Goal: Task Accomplishment & Management: Complete application form

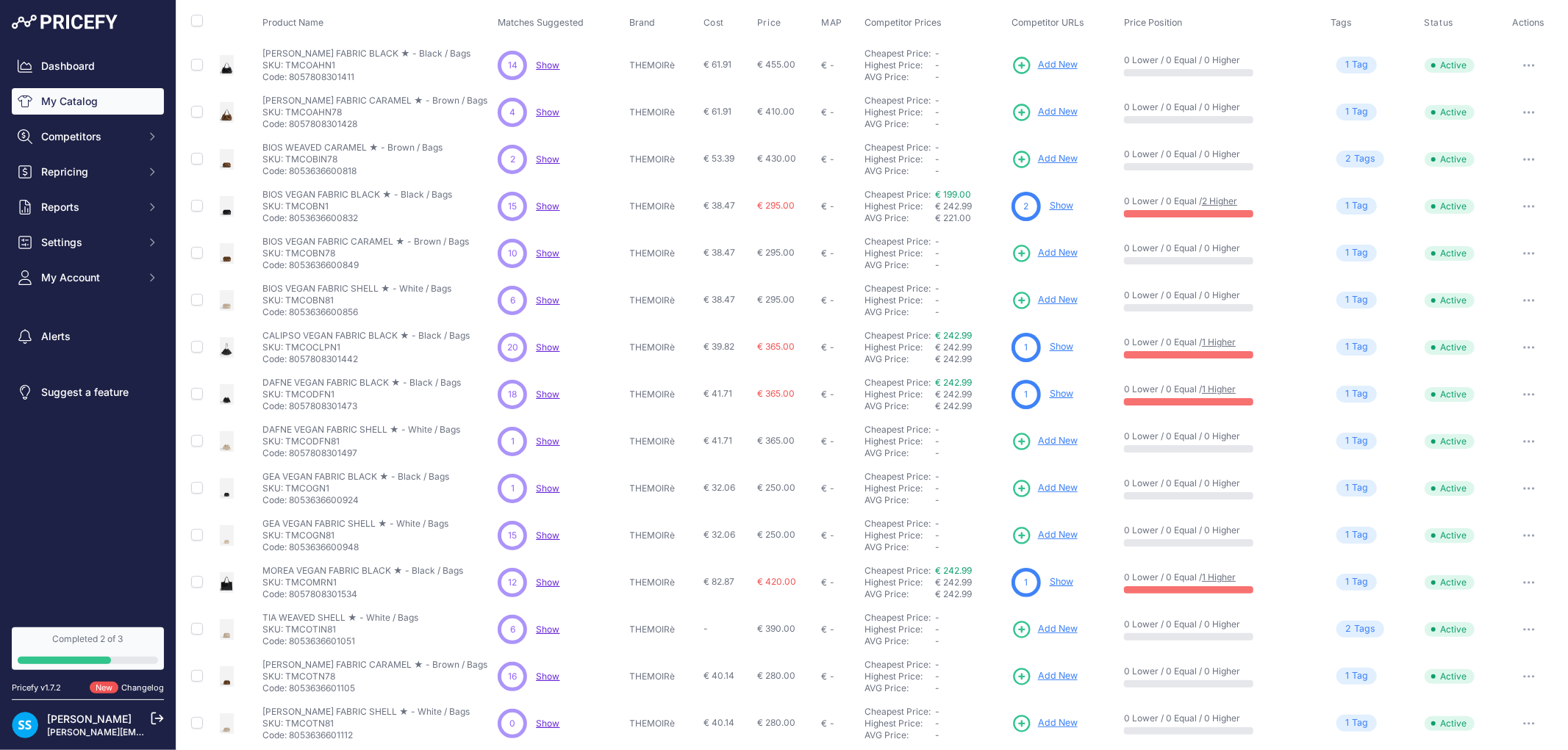
scroll to position [131, 0]
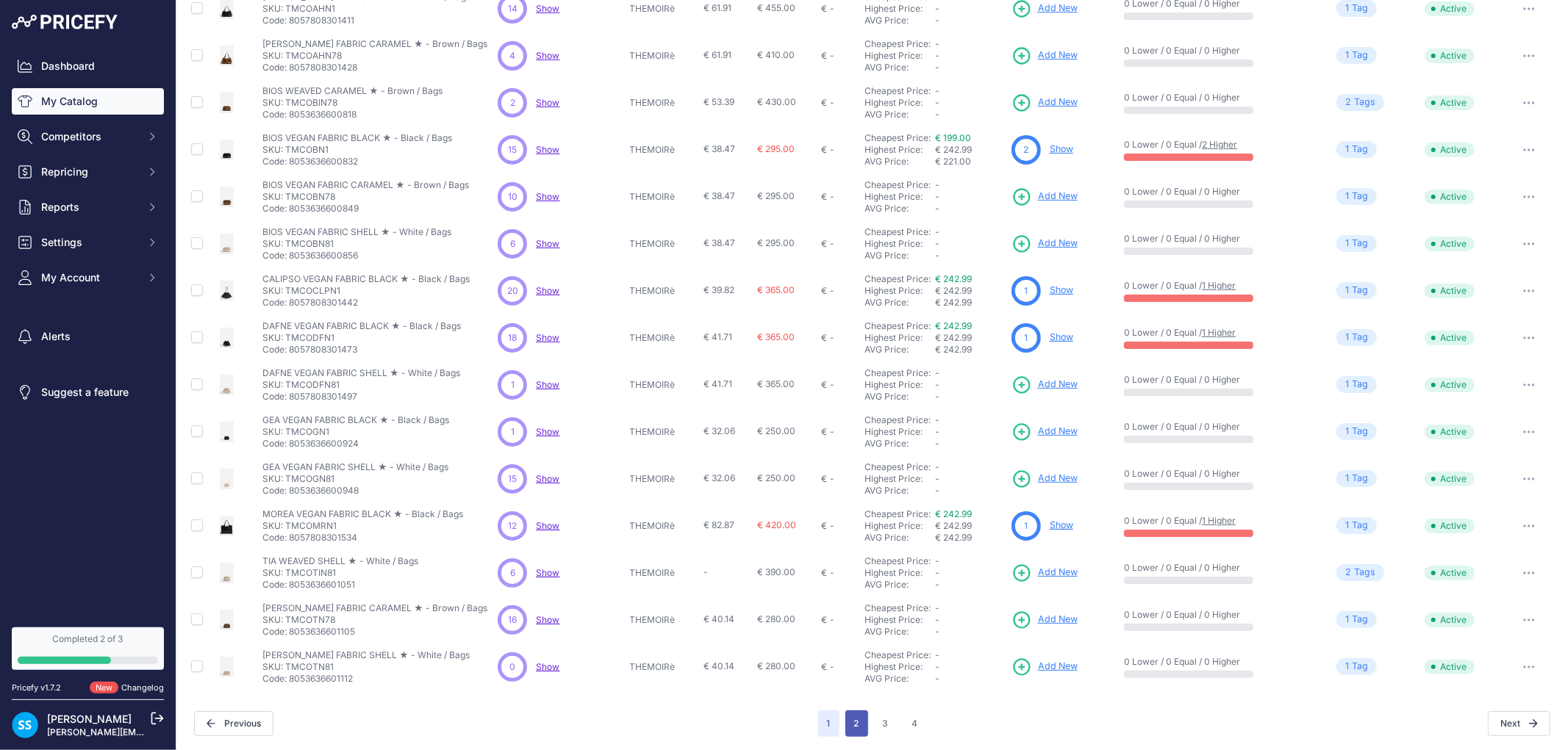
click at [855, 719] on button "2" at bounding box center [857, 723] width 23 height 27
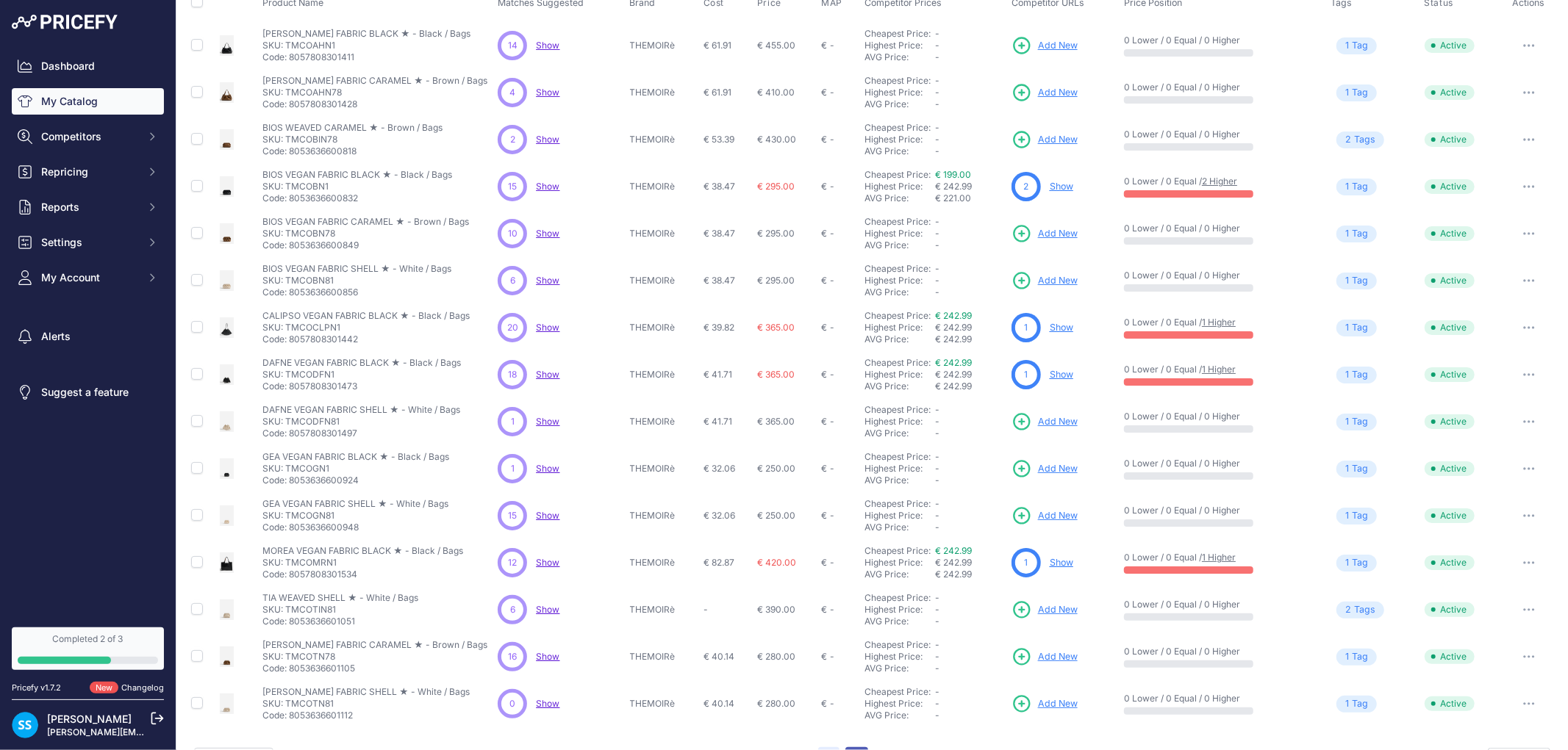
scroll to position [167, 0]
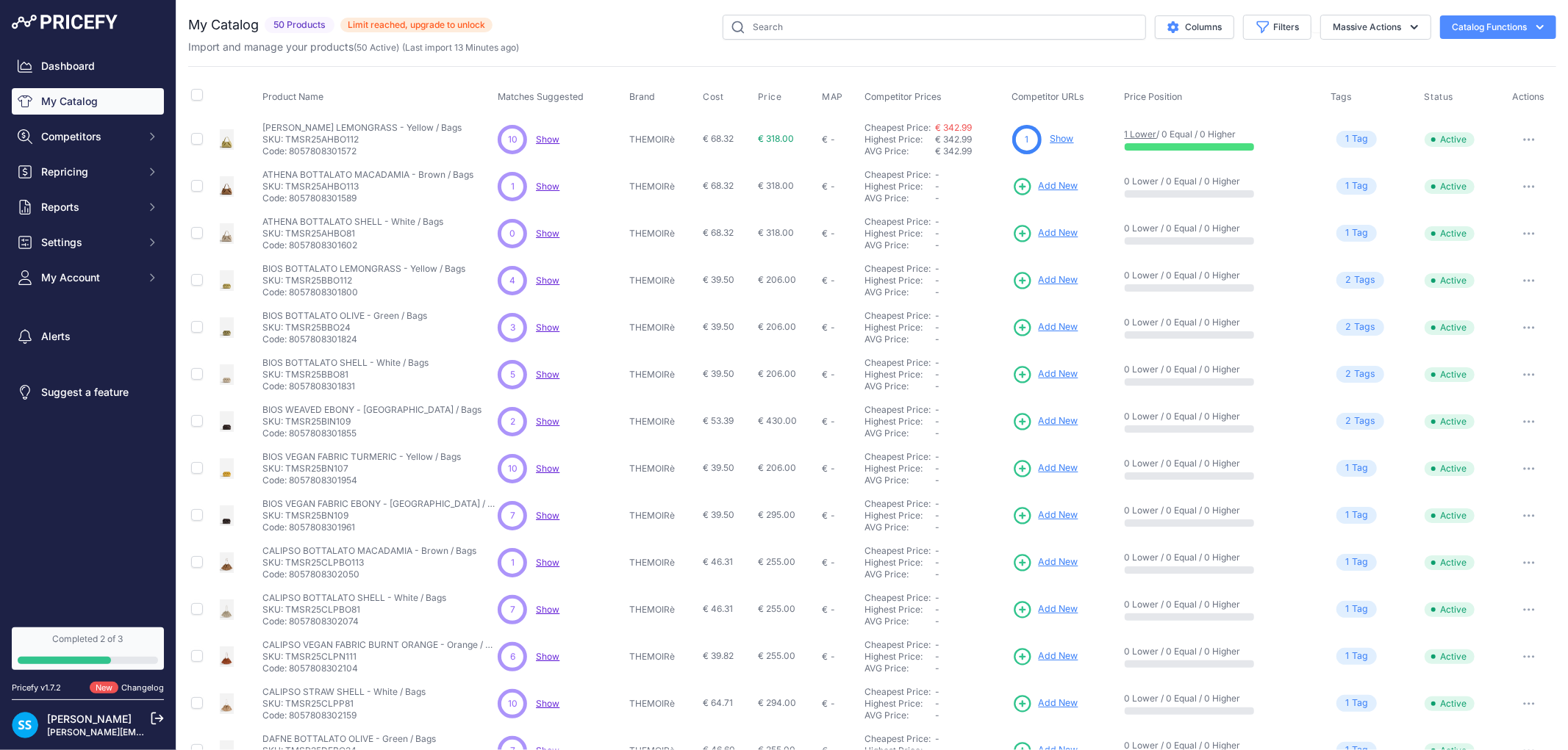
scroll to position [131, 0]
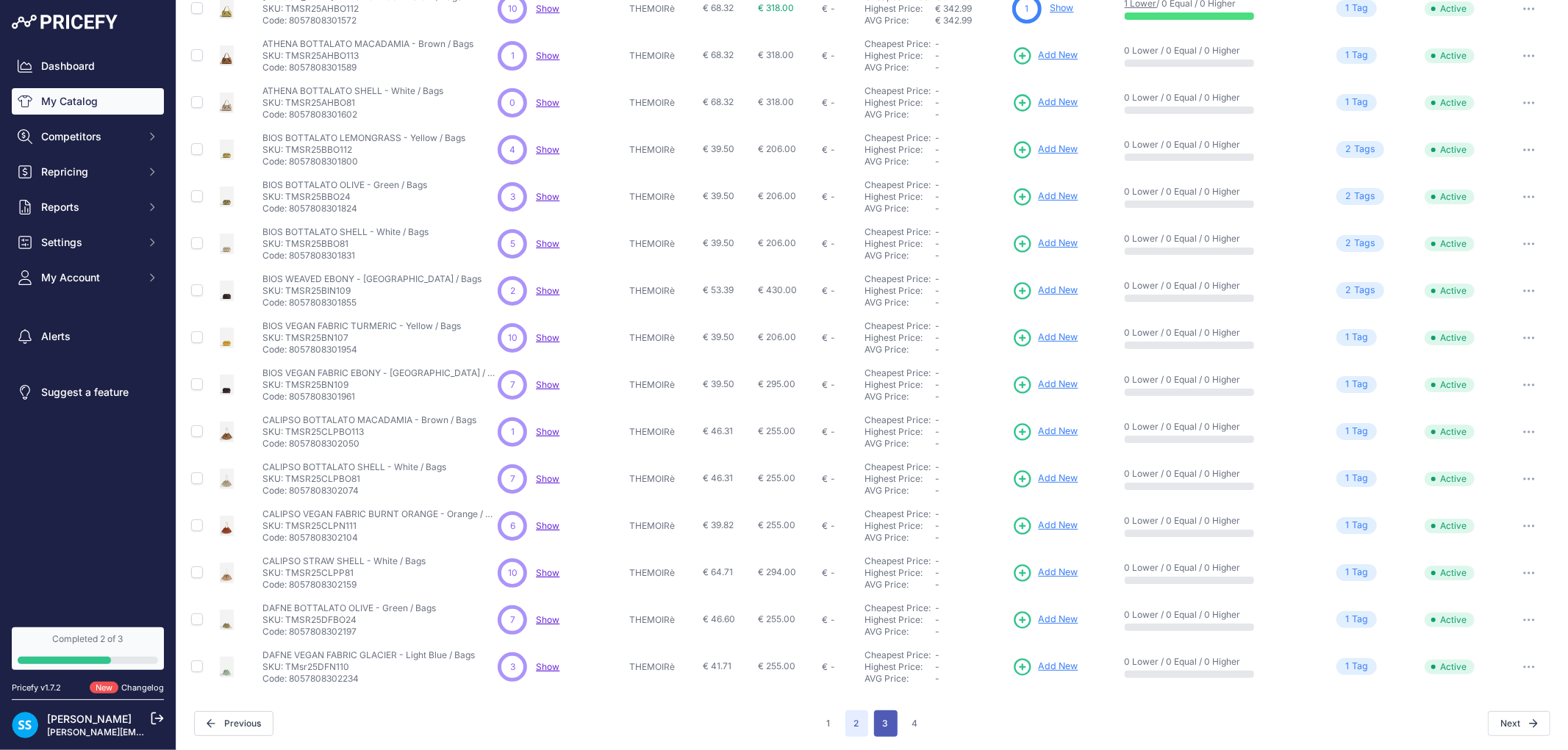
click at [874, 718] on button "3" at bounding box center [885, 723] width 23 height 27
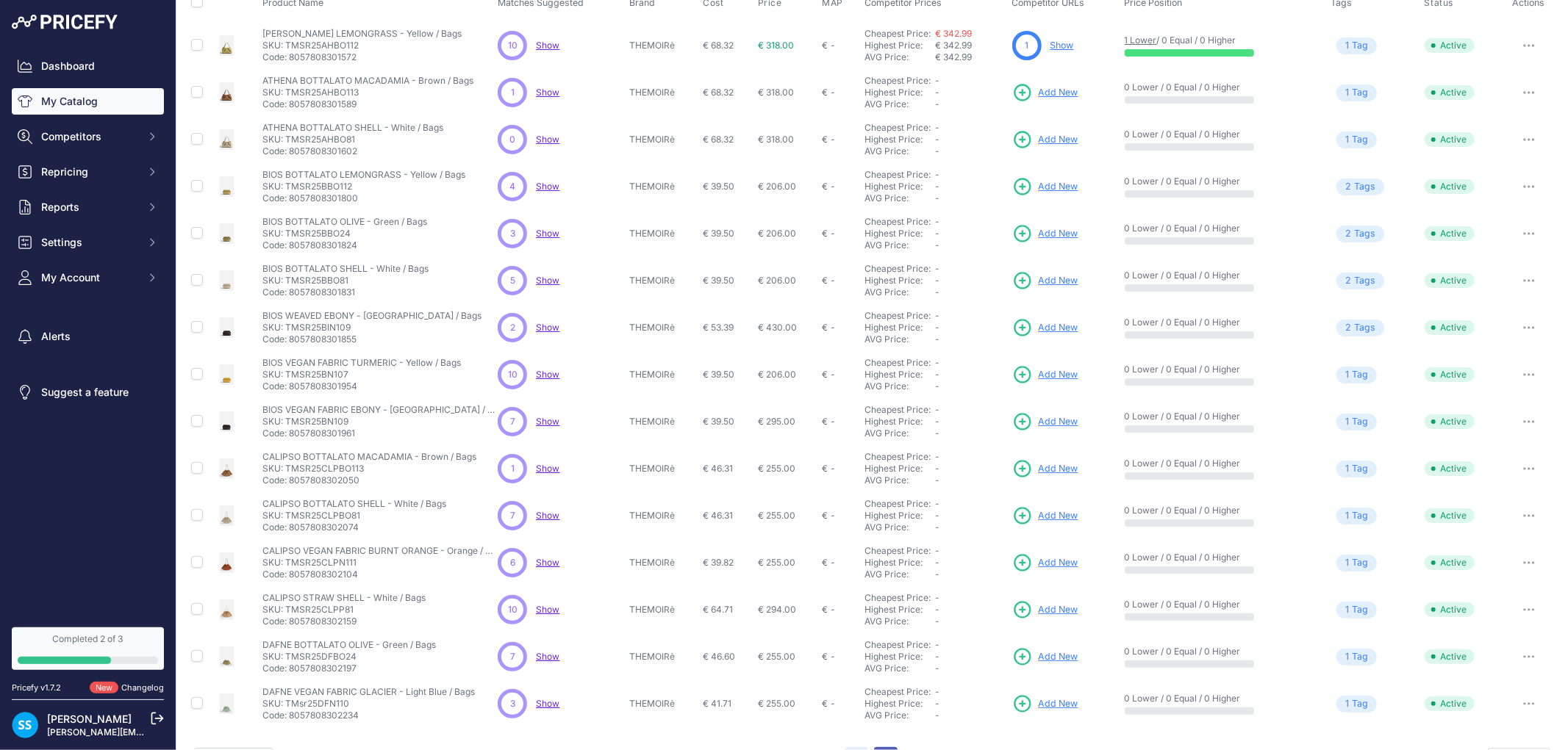
scroll to position [167, 0]
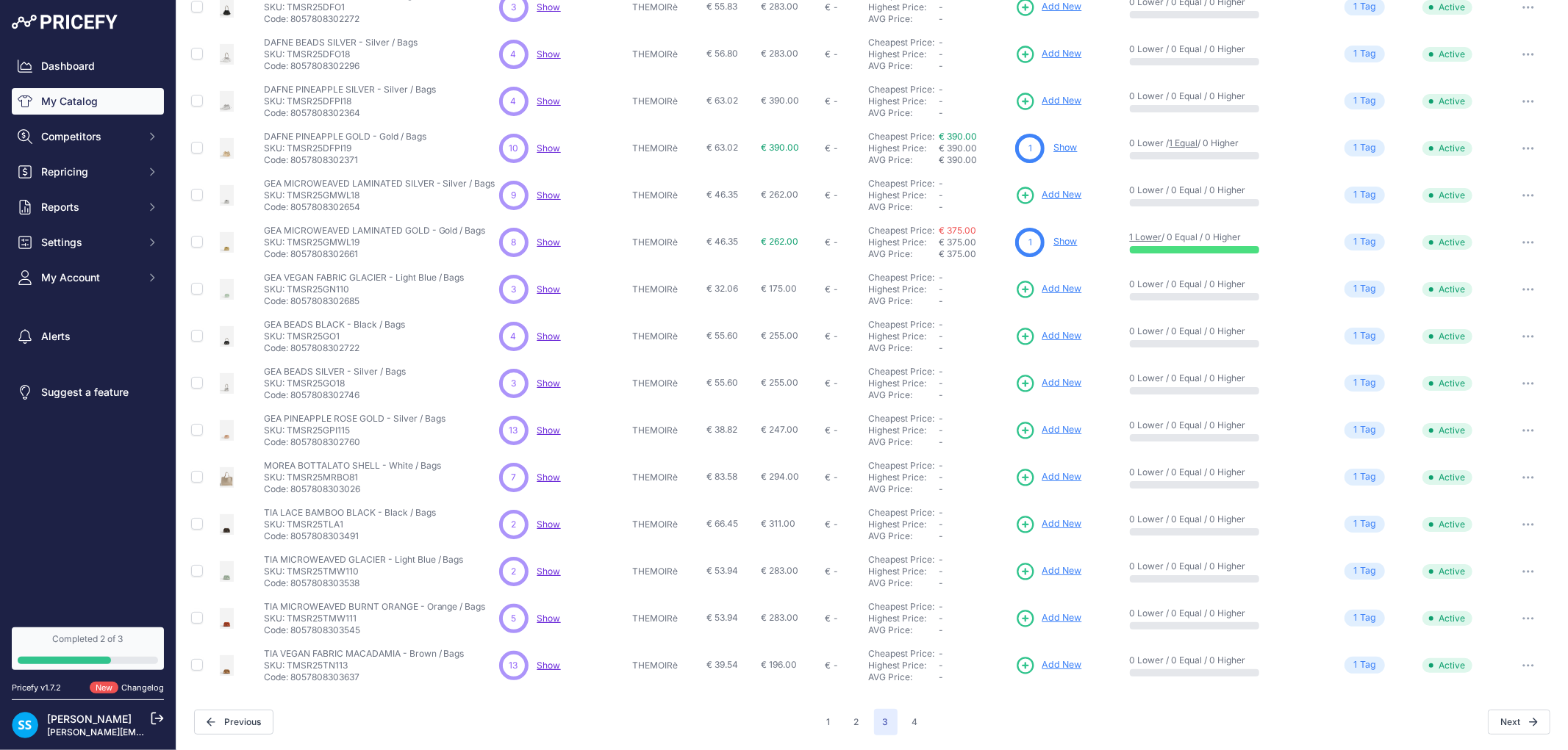
scroll to position [130, 0]
click at [1054, 249] on link "Show" at bounding box center [1065, 244] width 23 height 11
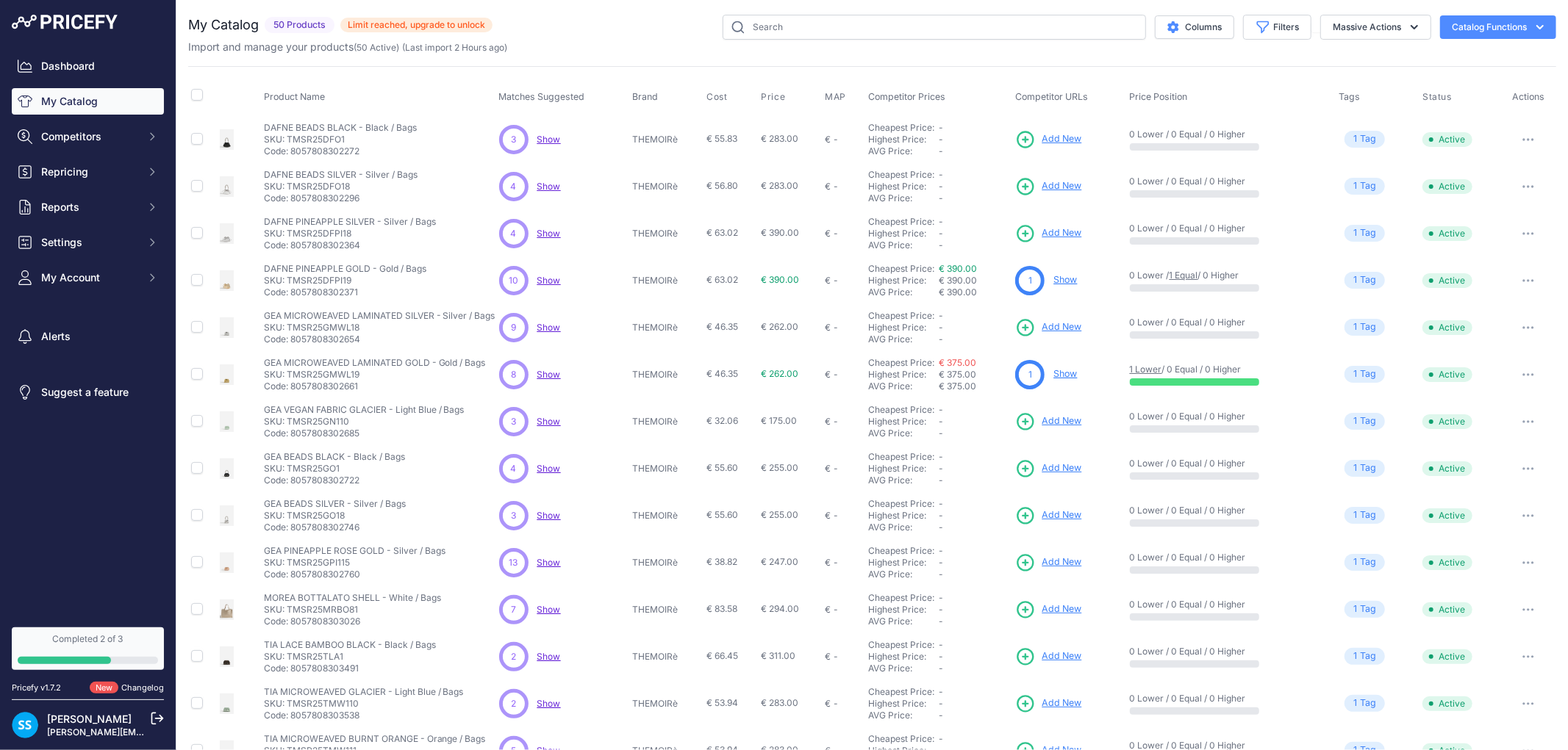
click at [1053, 282] on link "Show" at bounding box center [1065, 279] width 23 height 11
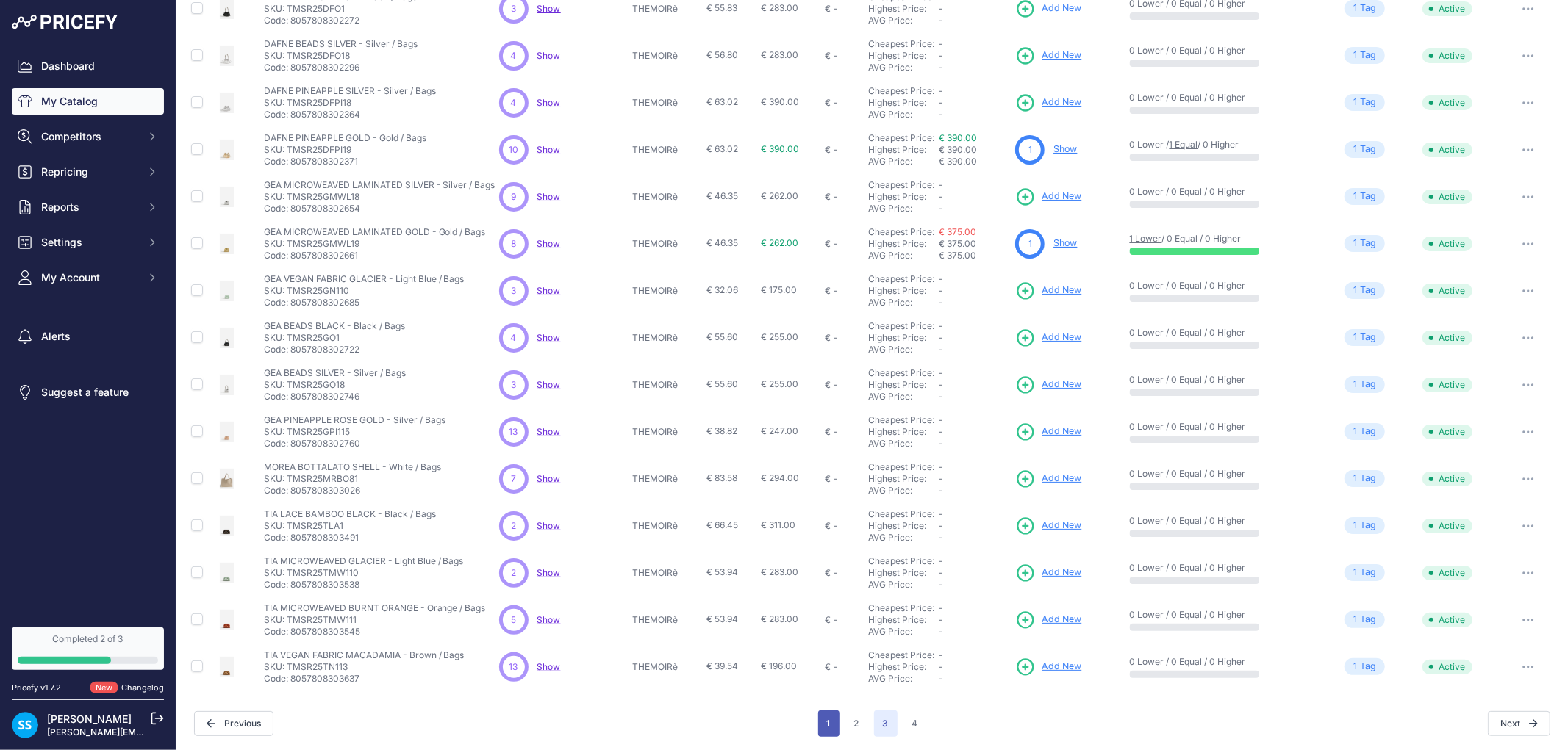
click at [826, 721] on button "1" at bounding box center [829, 723] width 21 height 27
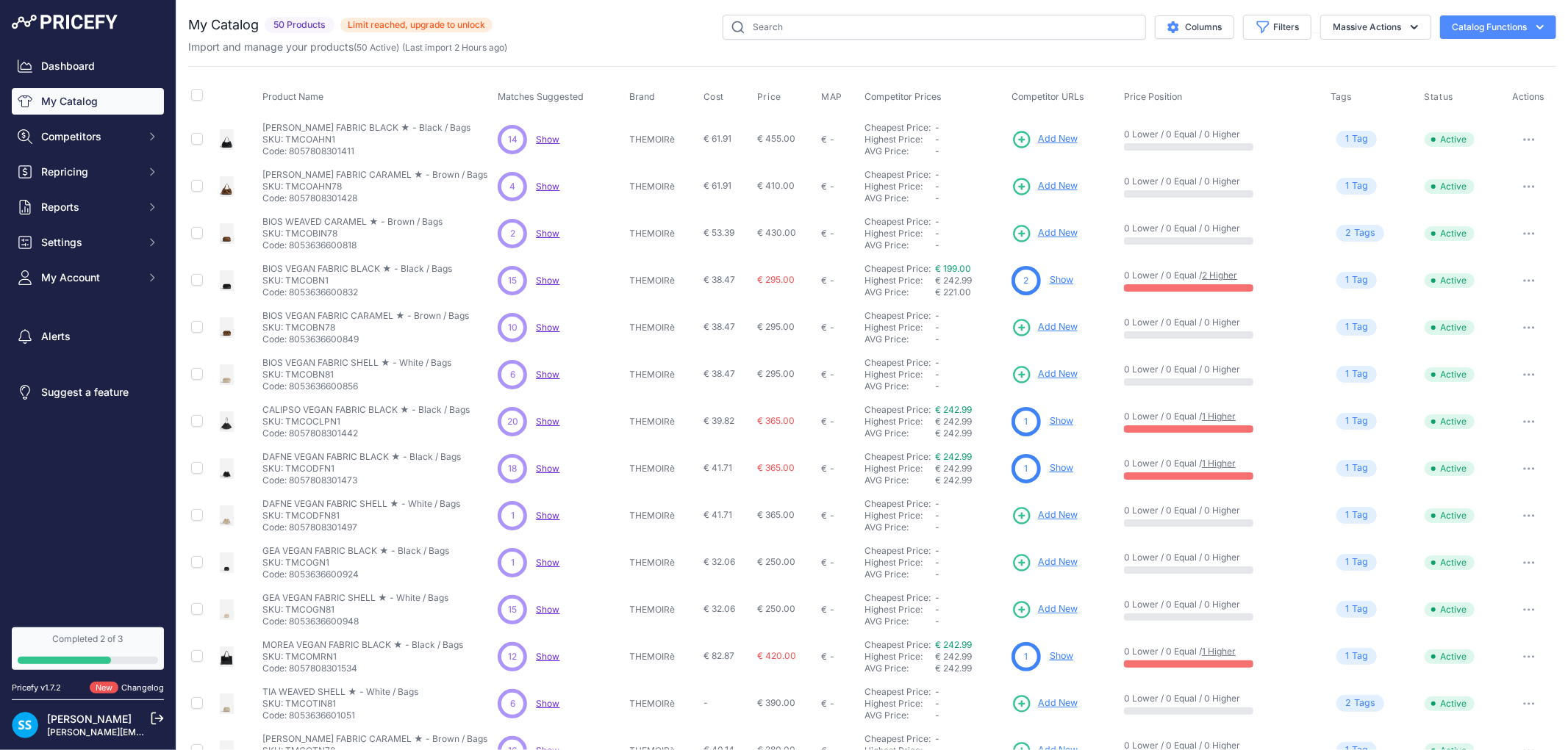
click at [552, 284] on span "Show" at bounding box center [547, 280] width 23 height 11
click at [70, 143] on span "Competitors" at bounding box center [89, 136] width 96 height 15
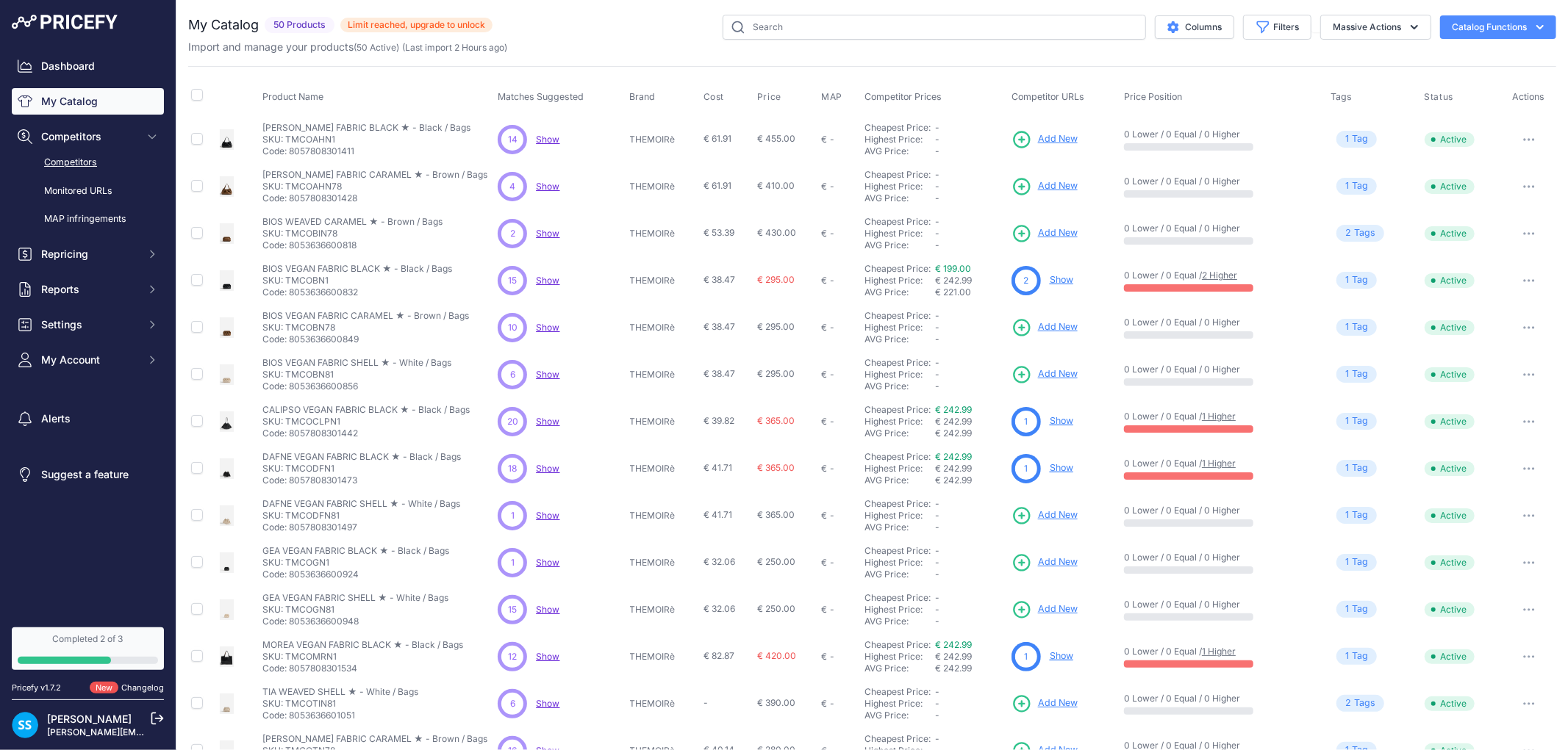
click at [81, 156] on link "Competitors" at bounding box center [88, 163] width 152 height 26
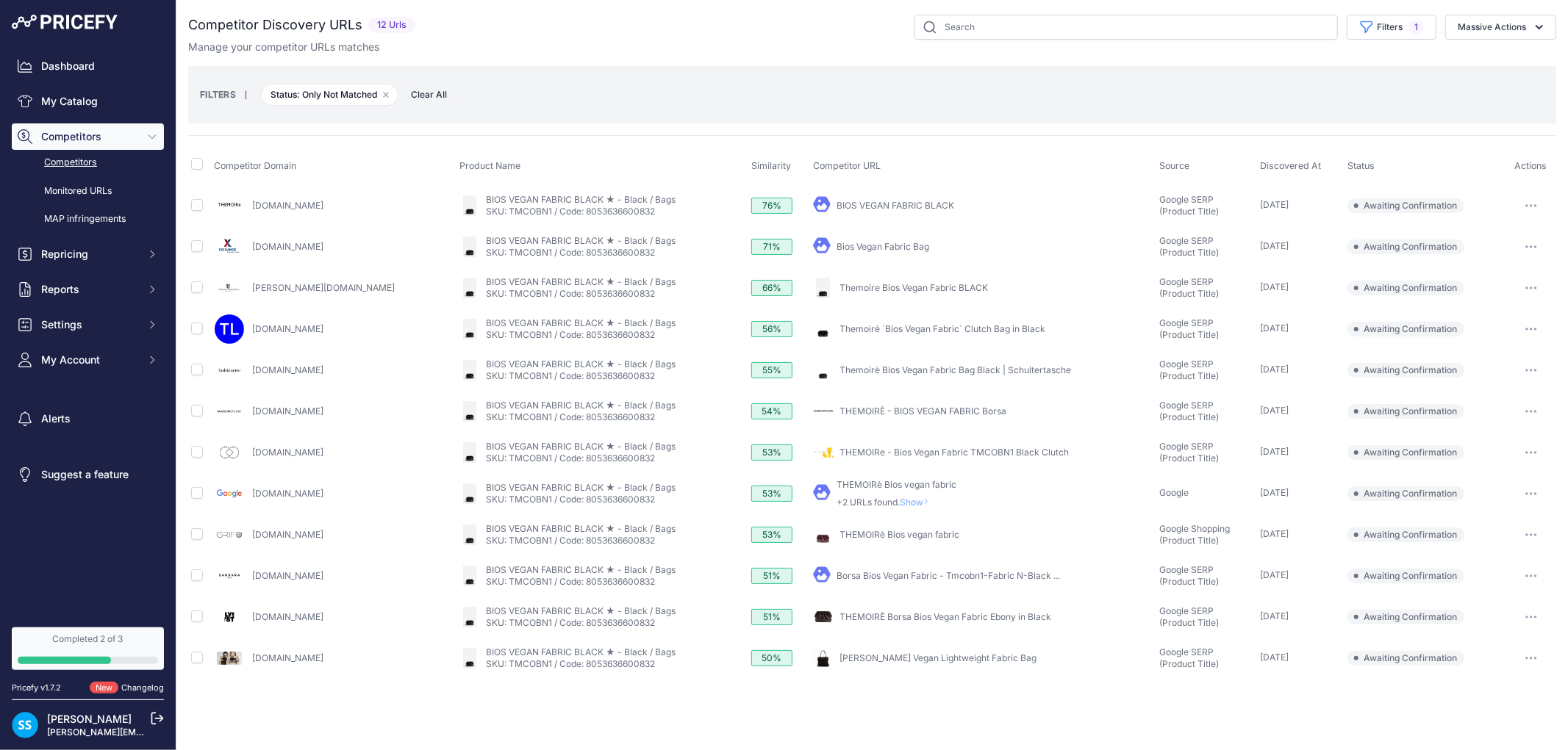
click at [1523, 209] on button "button" at bounding box center [1532, 205] width 29 height 20
click at [1005, 693] on div "You are not connected to the internet. Competitor Discovery URLs" at bounding box center [872, 346] width 1368 height 693
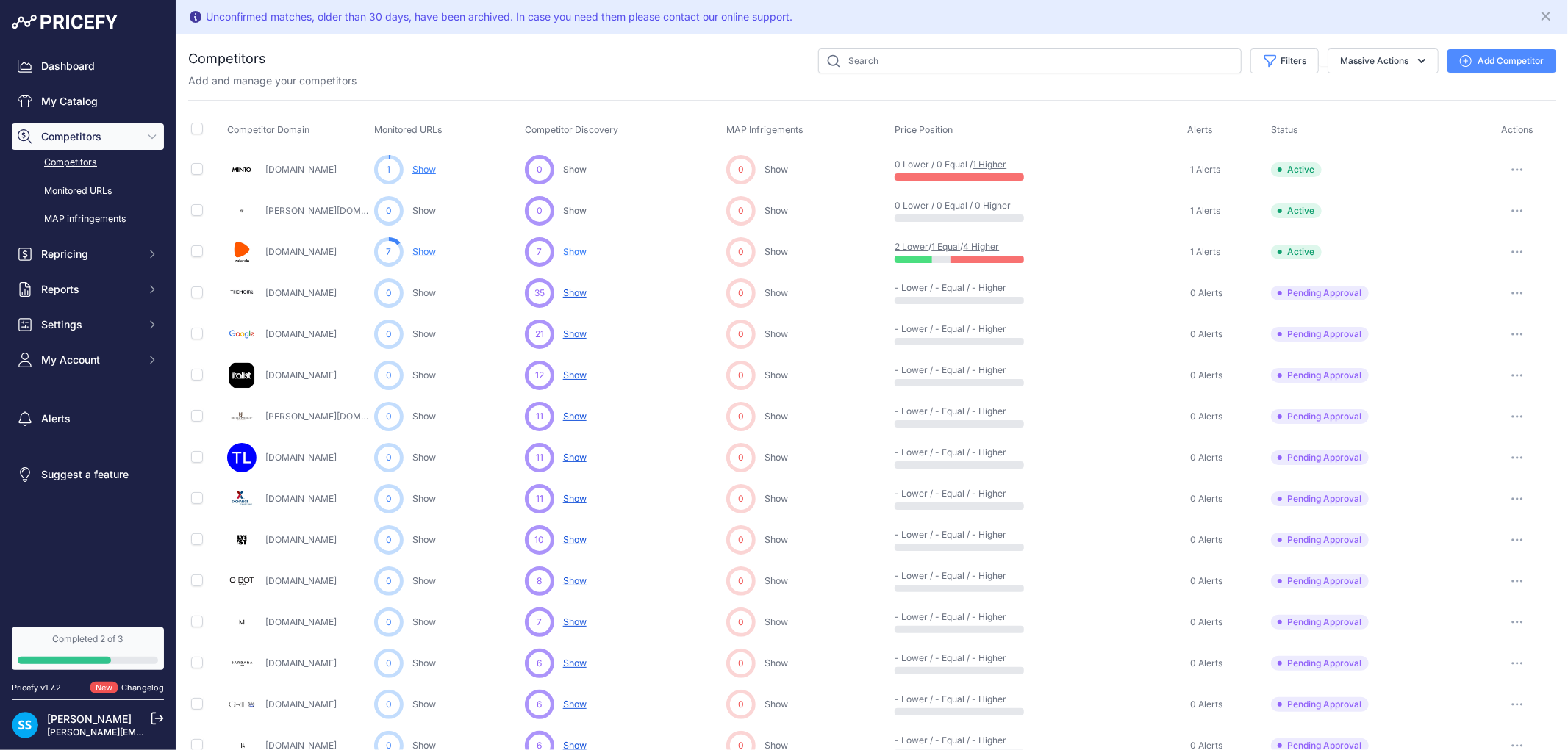
click at [99, 184] on link "Monitored URLs" at bounding box center [88, 191] width 152 height 26
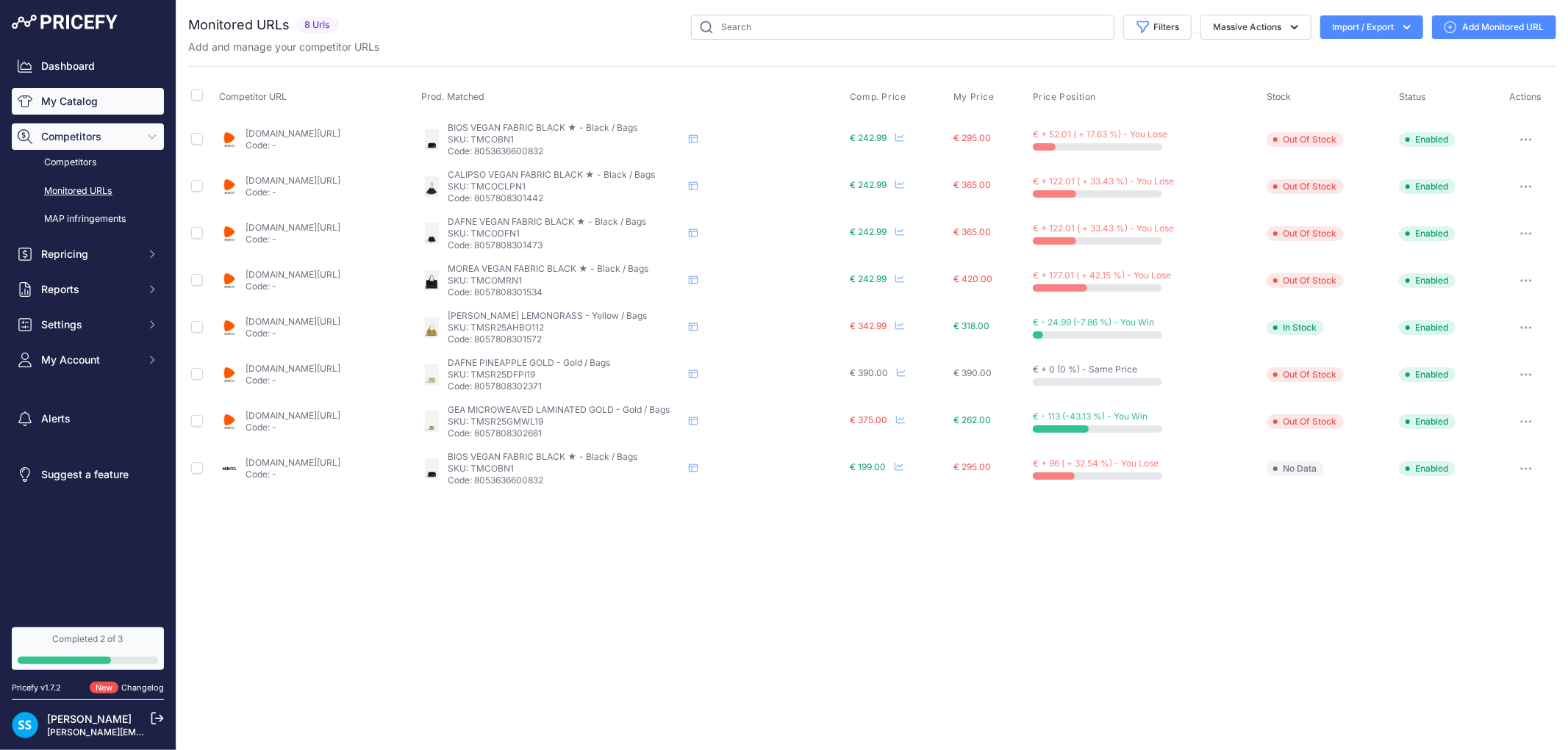
click at [76, 106] on link "My Catalog" at bounding box center [88, 101] width 152 height 27
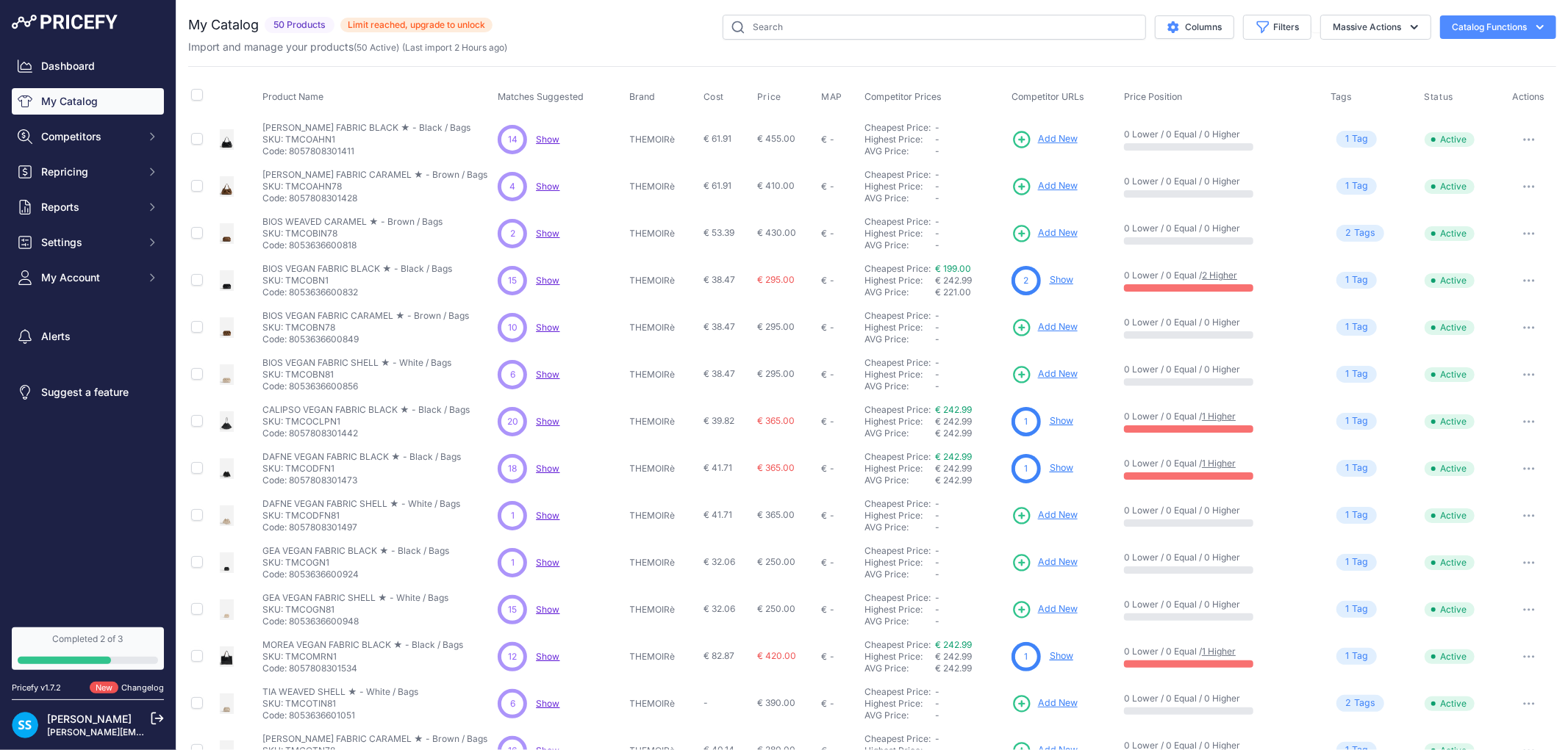
click at [549, 138] on span "Show" at bounding box center [547, 140] width 23 height 11
click at [546, 191] on span "Show" at bounding box center [547, 186] width 23 height 11
click at [543, 332] on p "Show Discovering..." at bounding box center [547, 328] width 23 height 12
click at [539, 326] on span "Show" at bounding box center [547, 328] width 23 height 11
click at [537, 469] on span "Show" at bounding box center [547, 468] width 23 height 11
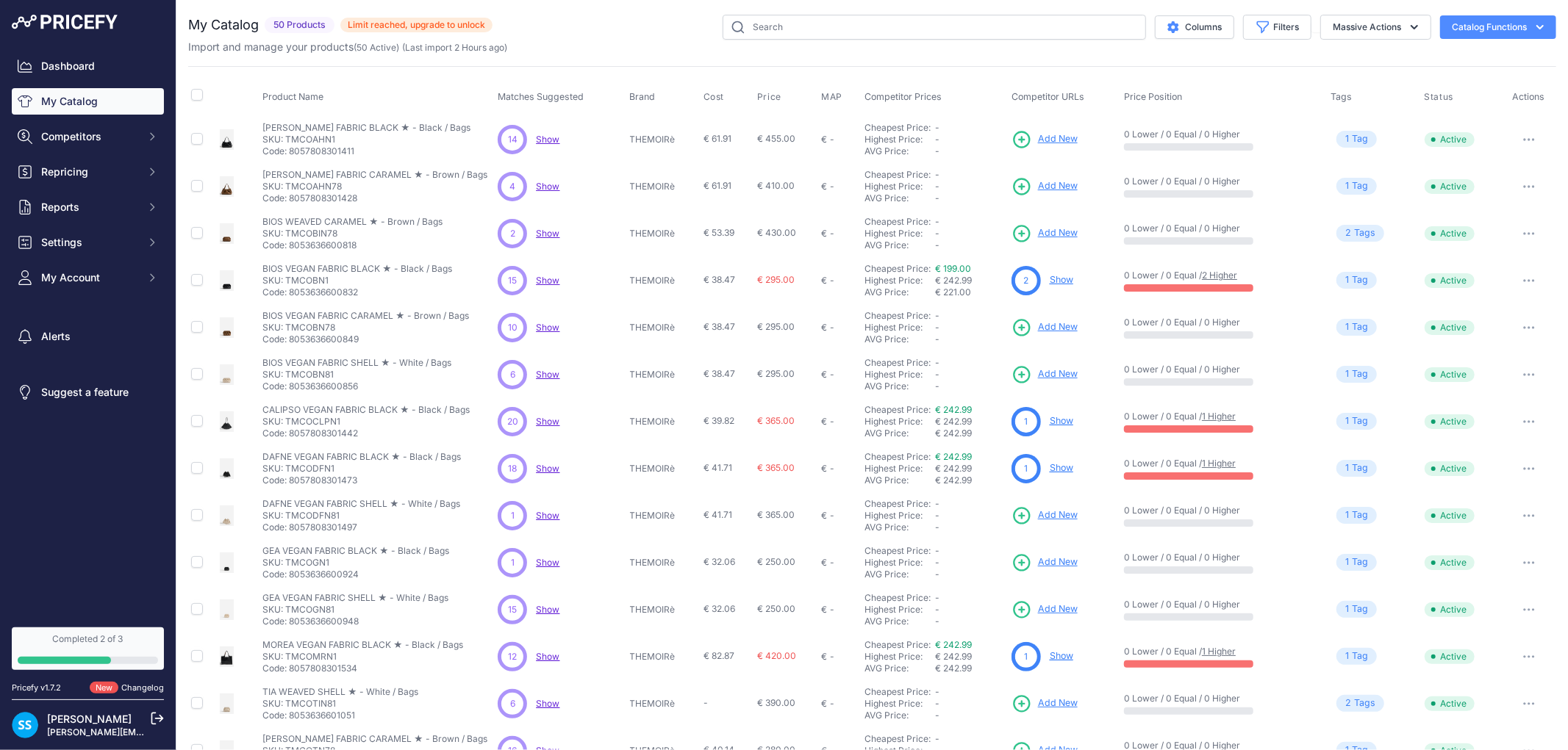
click at [545, 614] on span "Show" at bounding box center [547, 610] width 23 height 11
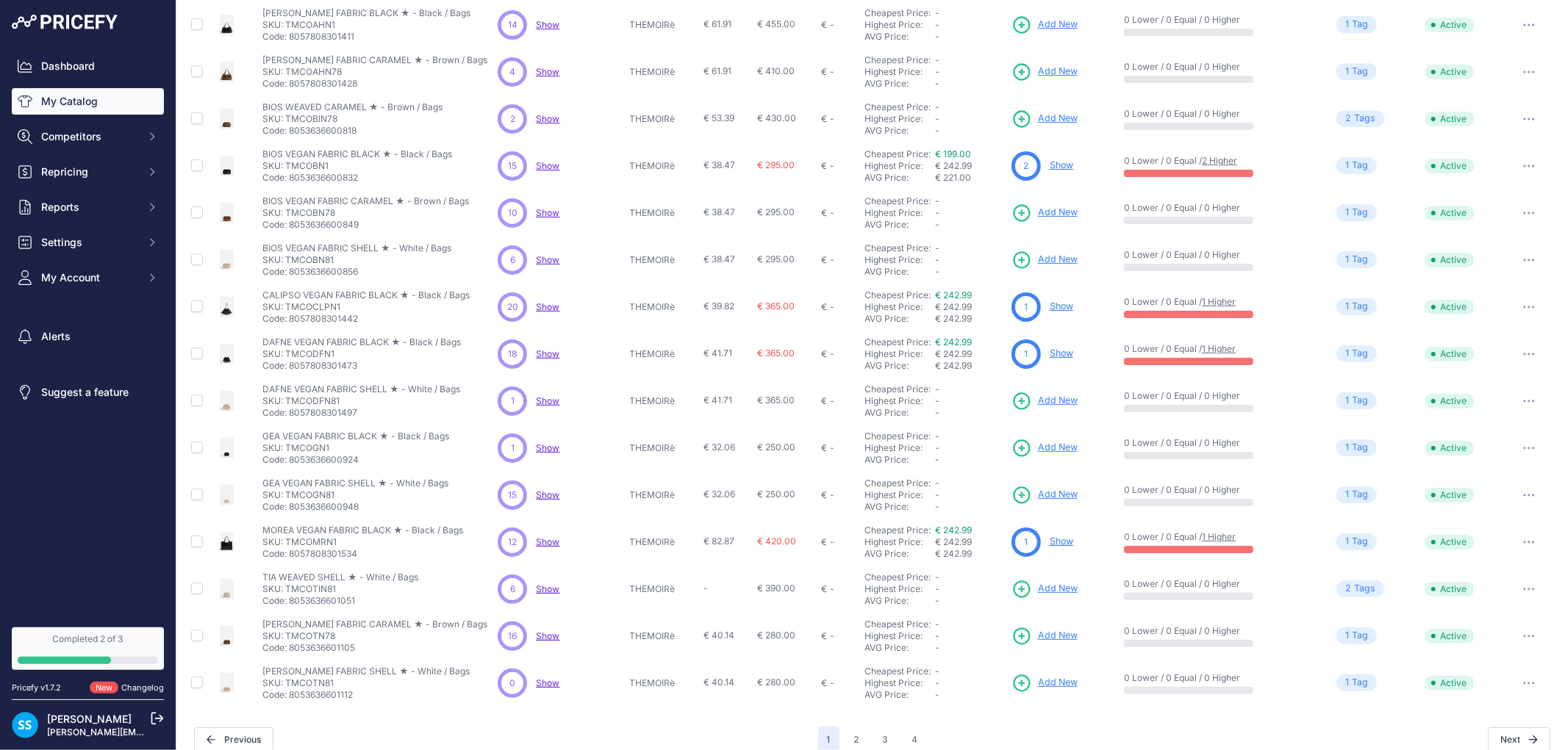
scroll to position [131, 0]
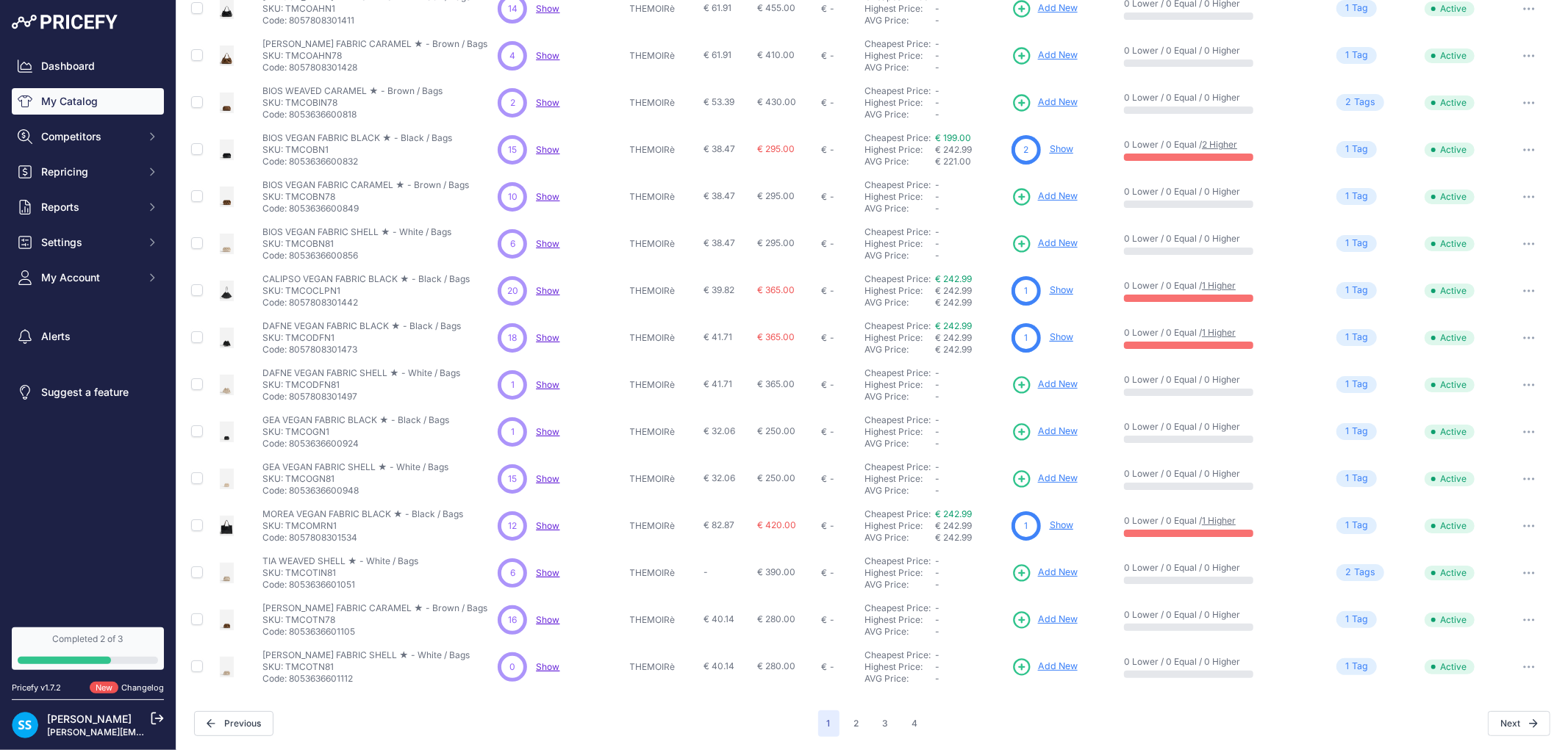
click at [541, 525] on span "Show" at bounding box center [547, 526] width 23 height 11
click at [855, 715] on button "2" at bounding box center [857, 723] width 23 height 27
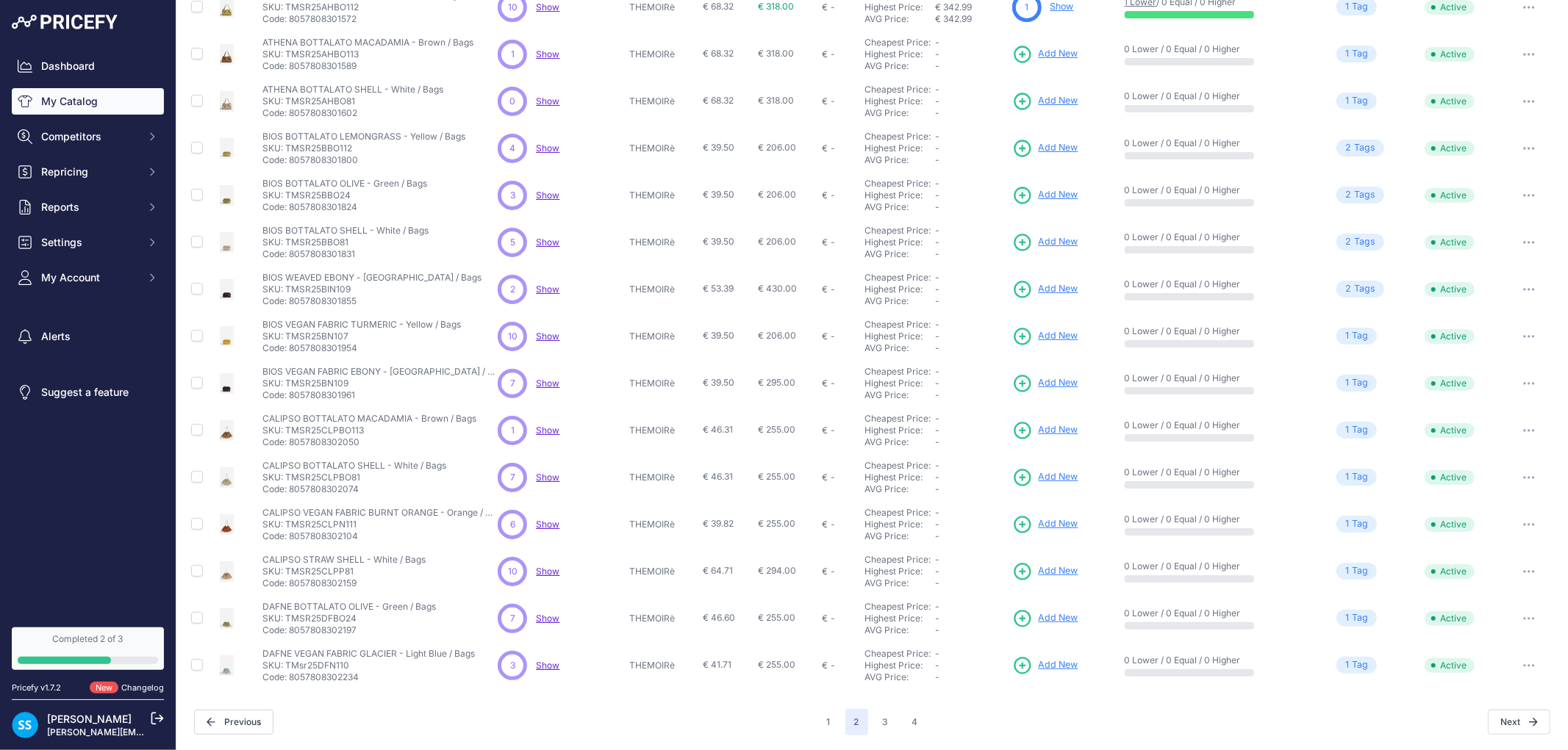
scroll to position [130, 0]
click at [549, 378] on div "7 7 Show Discovering..." at bounding box center [561, 386] width 126 height 29
click at [546, 382] on span "Show" at bounding box center [547, 386] width 23 height 11
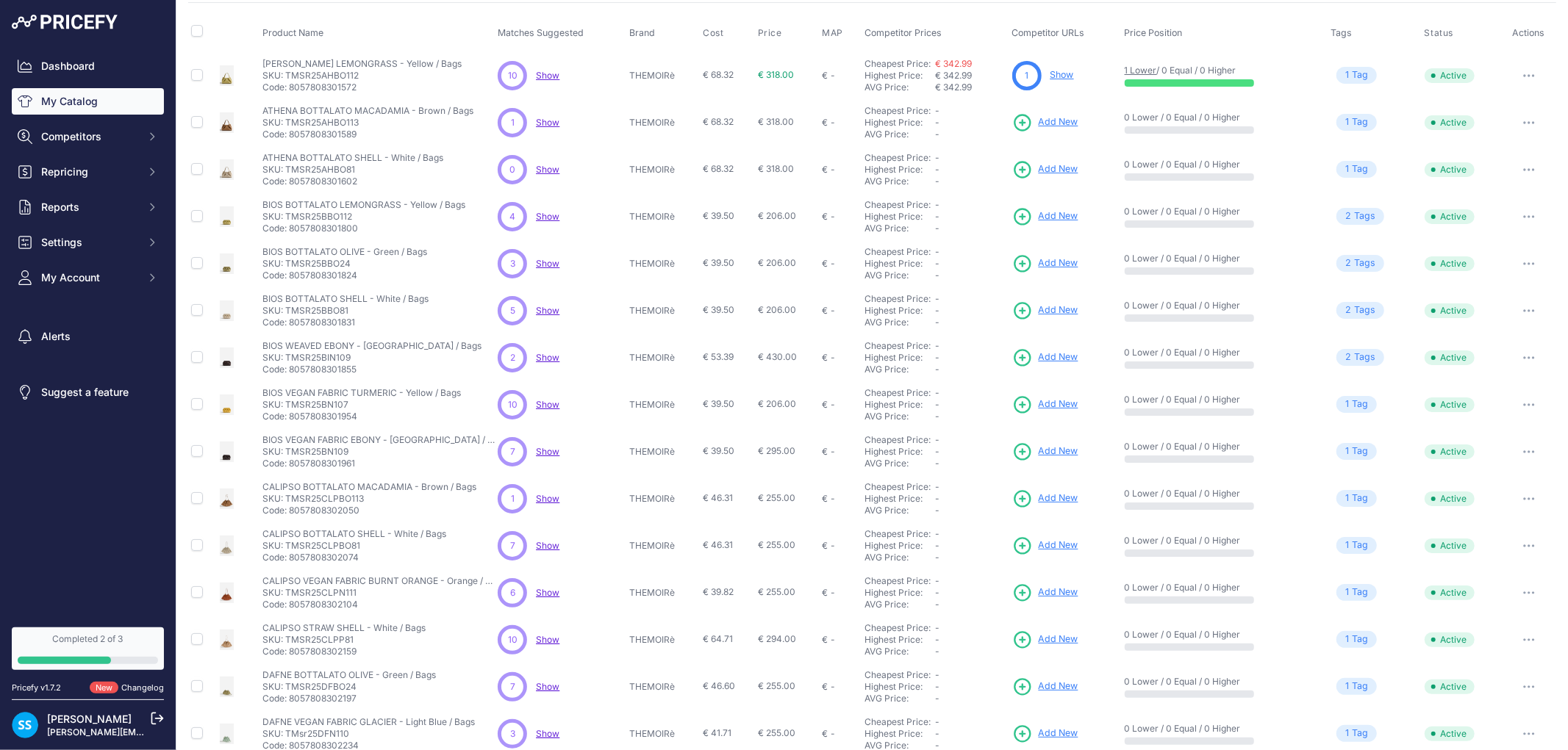
scroll to position [0, 0]
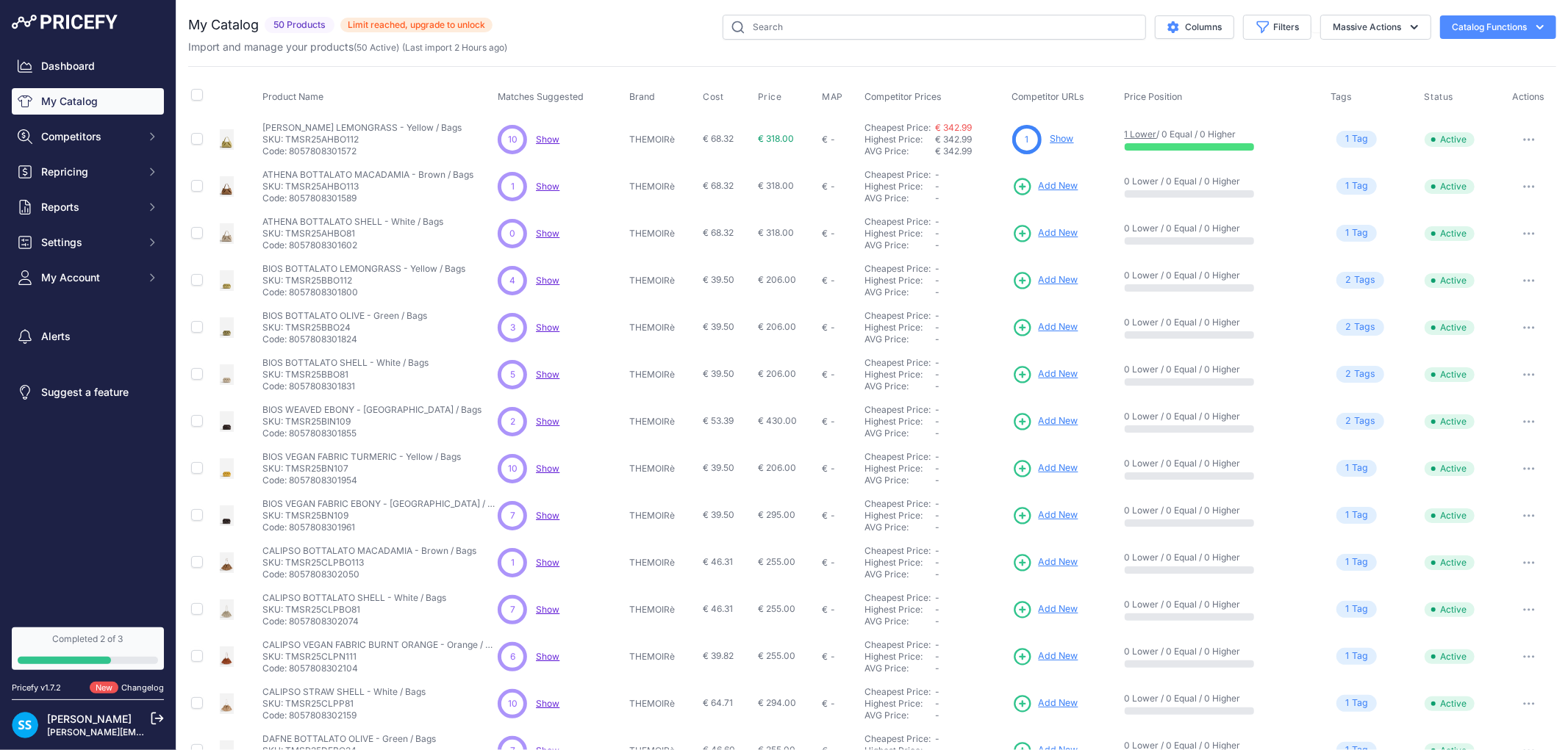
click at [1061, 140] on link "Show" at bounding box center [1062, 139] width 23 height 11
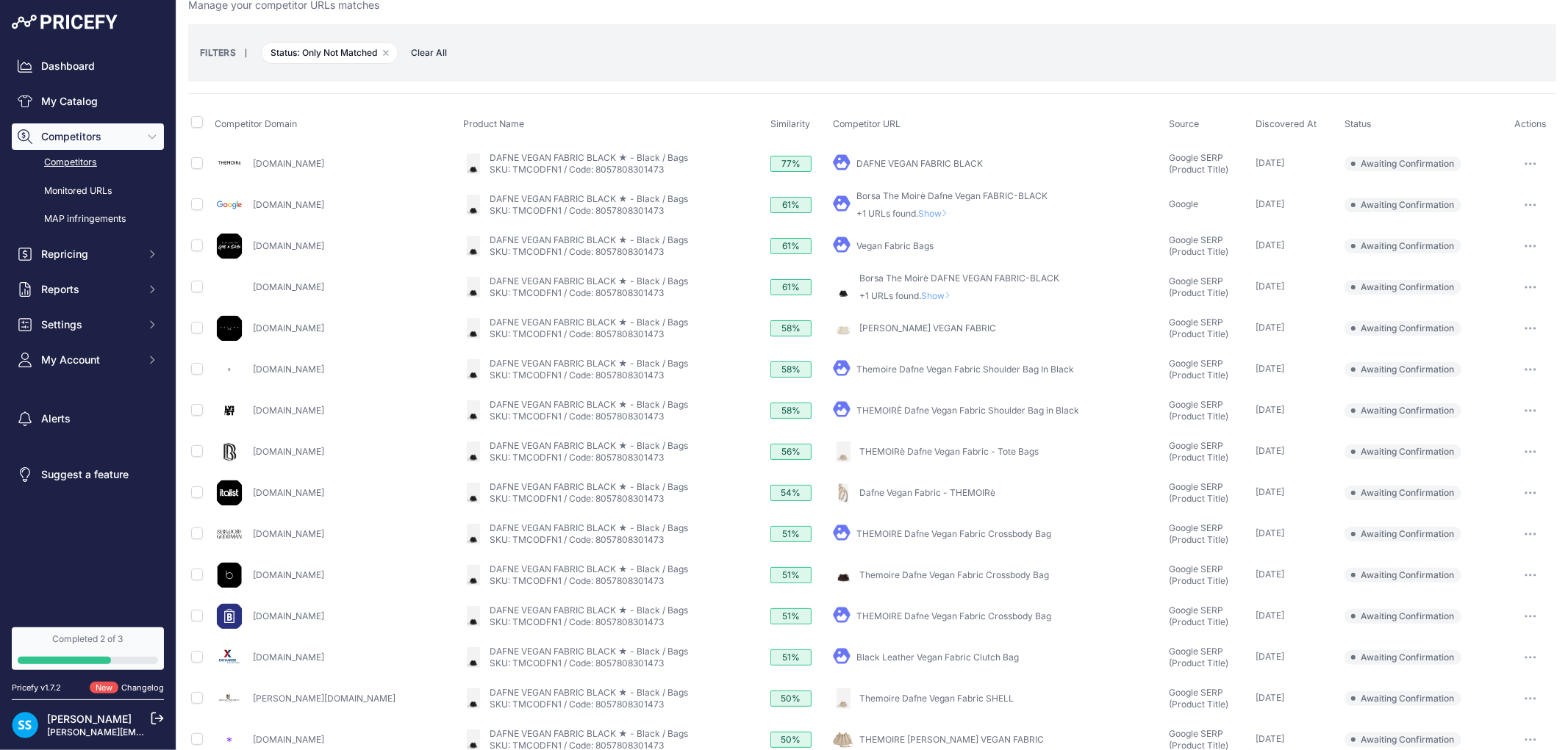
scroll to position [66, 0]
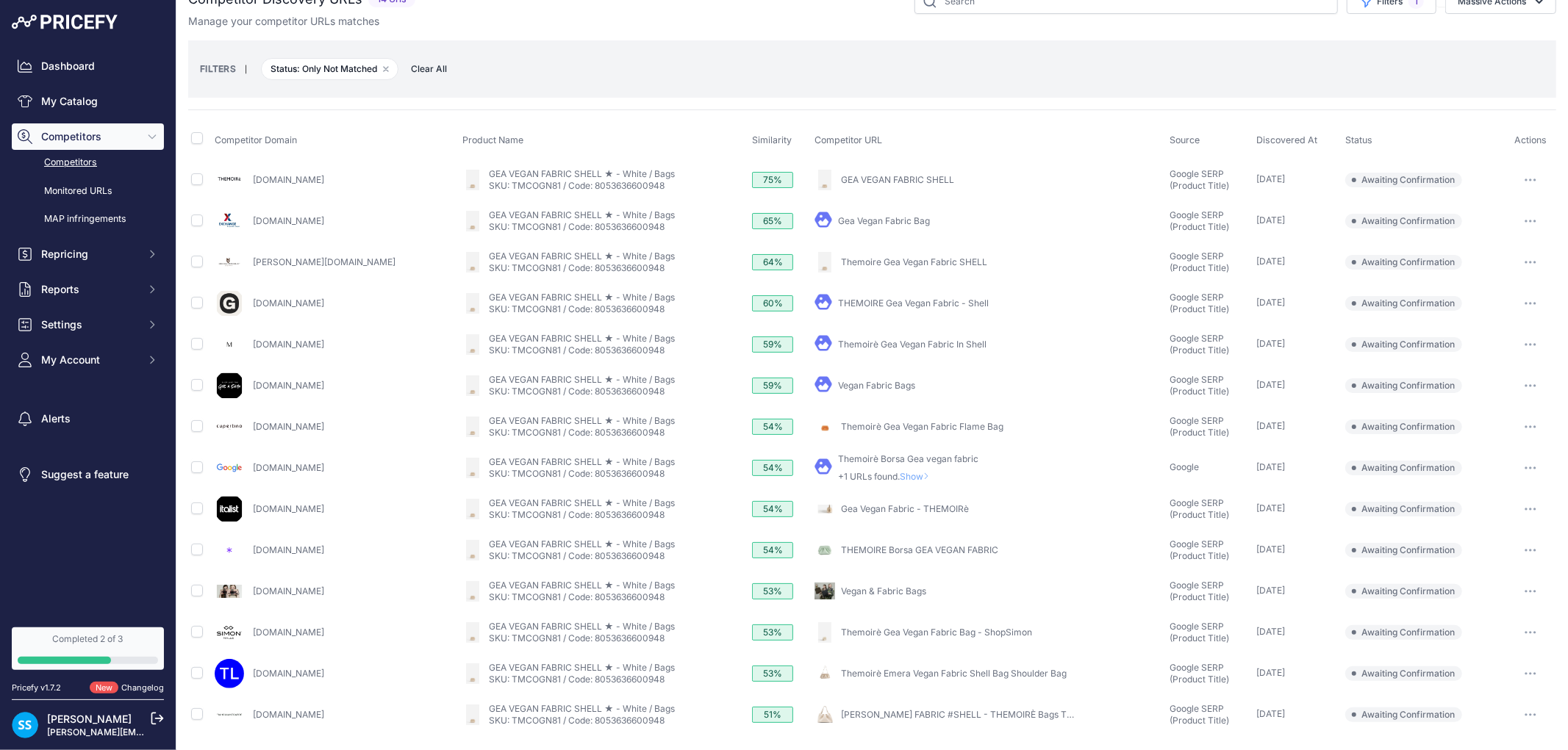
scroll to position [25, 0]
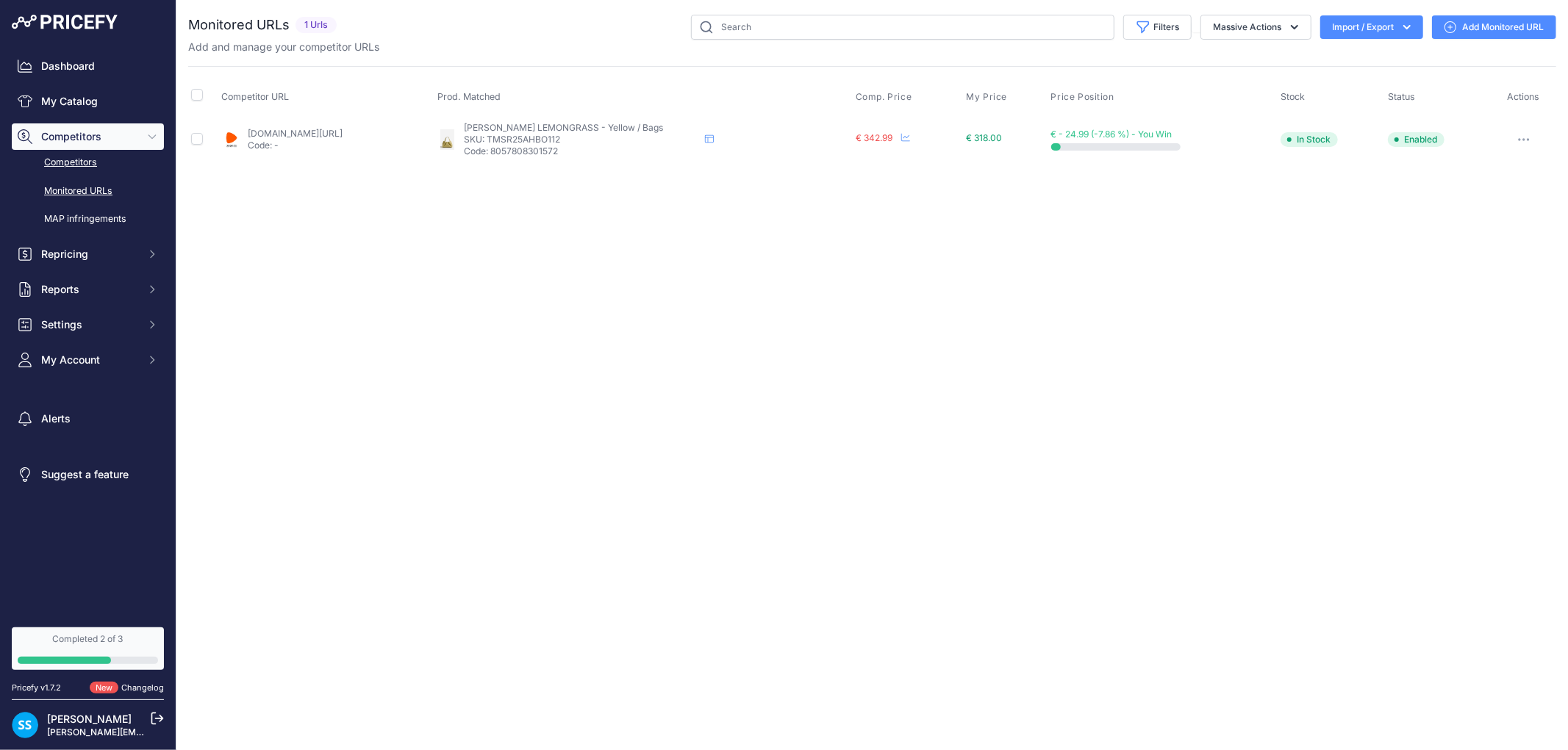
click at [79, 171] on link "Competitors" at bounding box center [88, 163] width 152 height 26
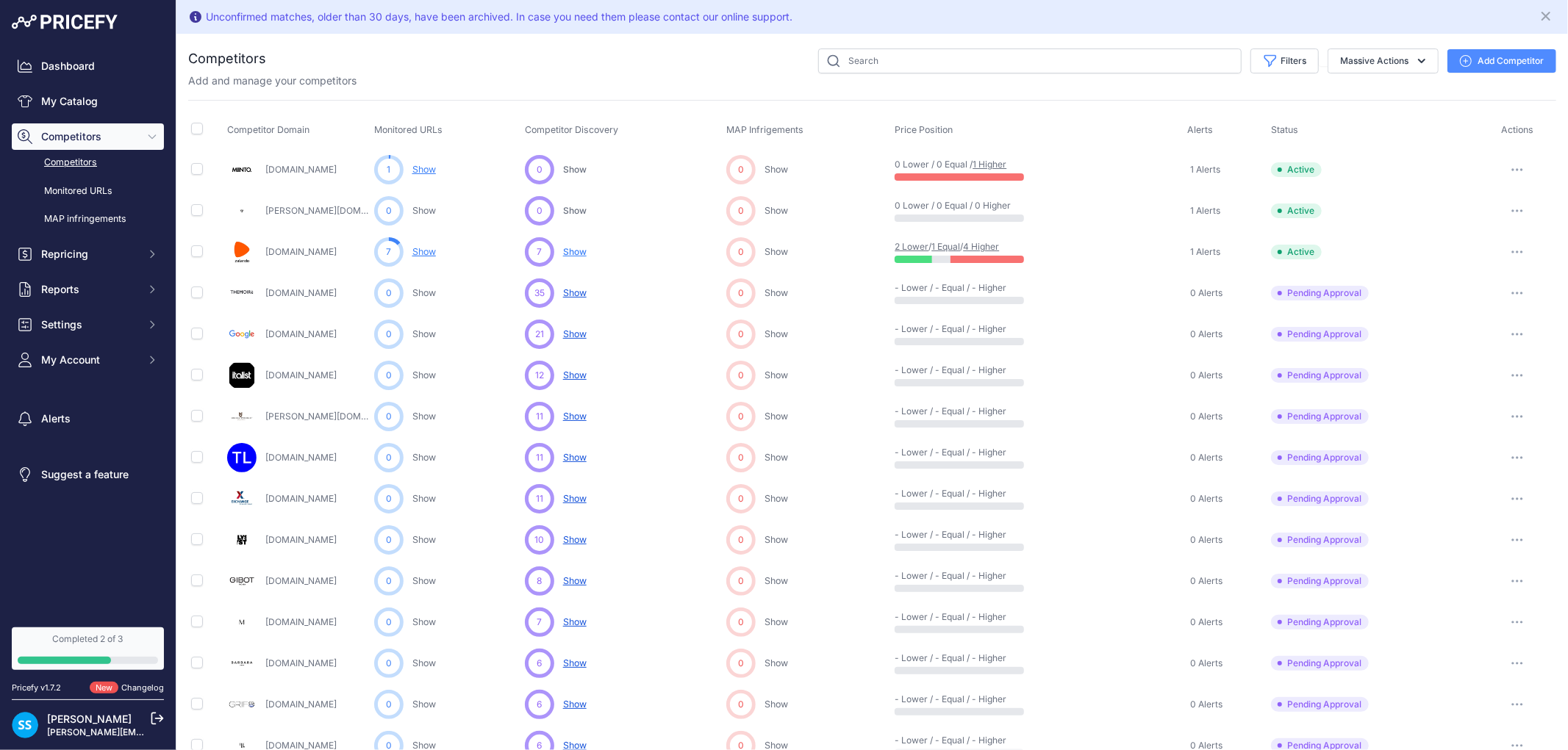
click at [306, 202] on div "Giglio.com" at bounding box center [297, 211] width 141 height 29
click at [301, 211] on link "Giglio.com" at bounding box center [337, 211] width 143 height 11
click at [569, 379] on span "Show" at bounding box center [574, 375] width 23 height 11
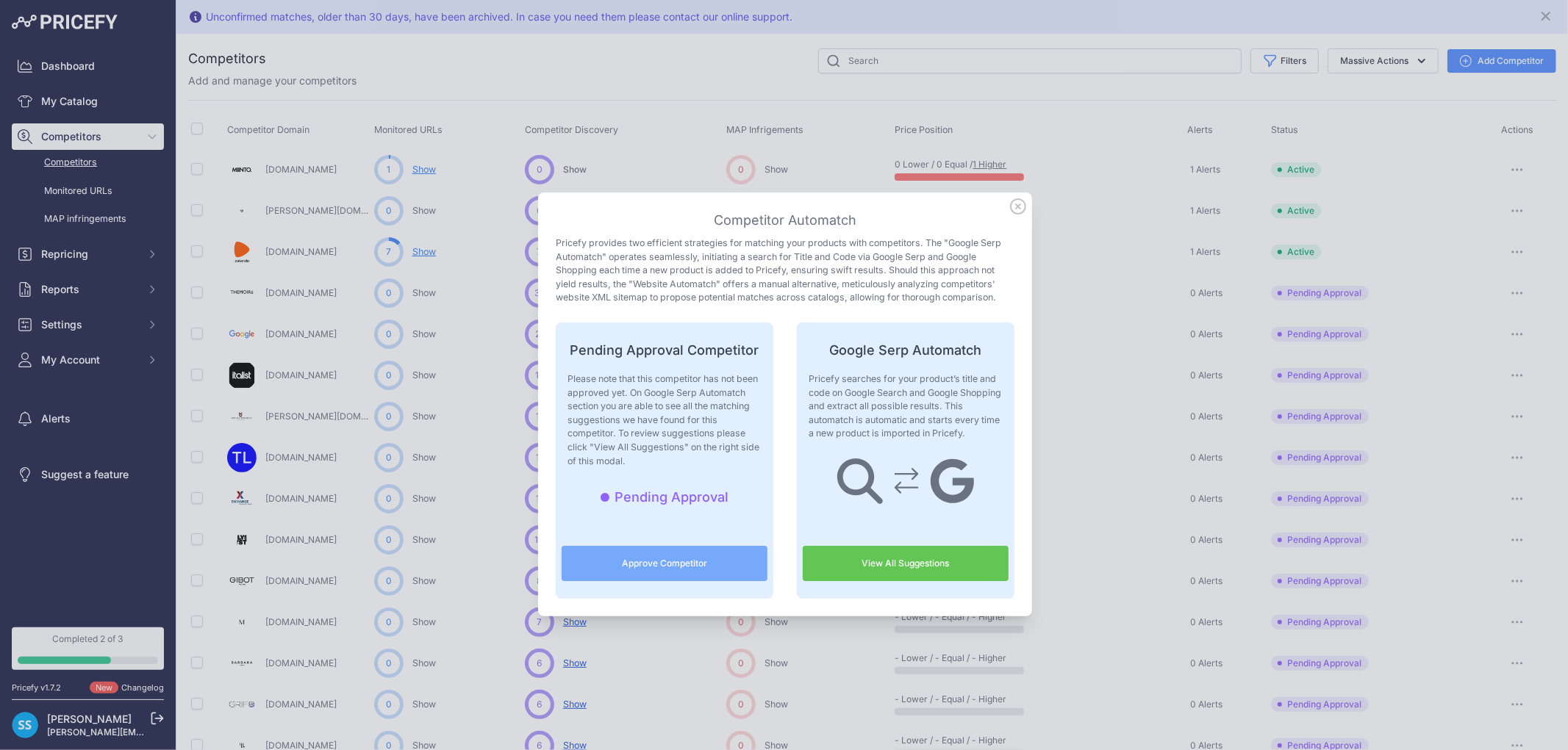
click at [883, 564] on link "View All Suggestions" at bounding box center [906, 564] width 206 height 36
click at [1011, 204] on icon at bounding box center [1018, 207] width 16 height 16
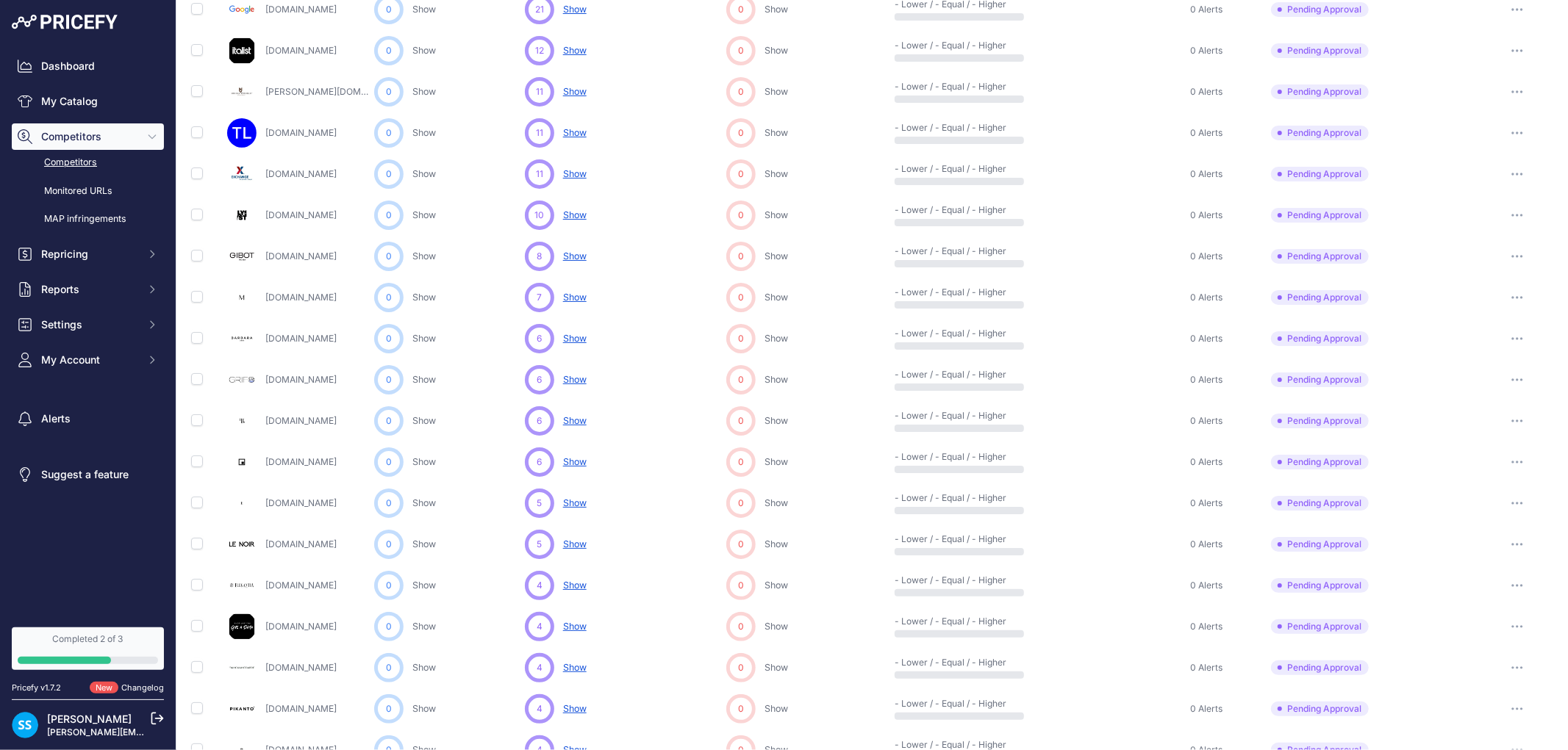
scroll to position [326, 0]
click at [571, 216] on span "Show" at bounding box center [574, 214] width 23 height 11
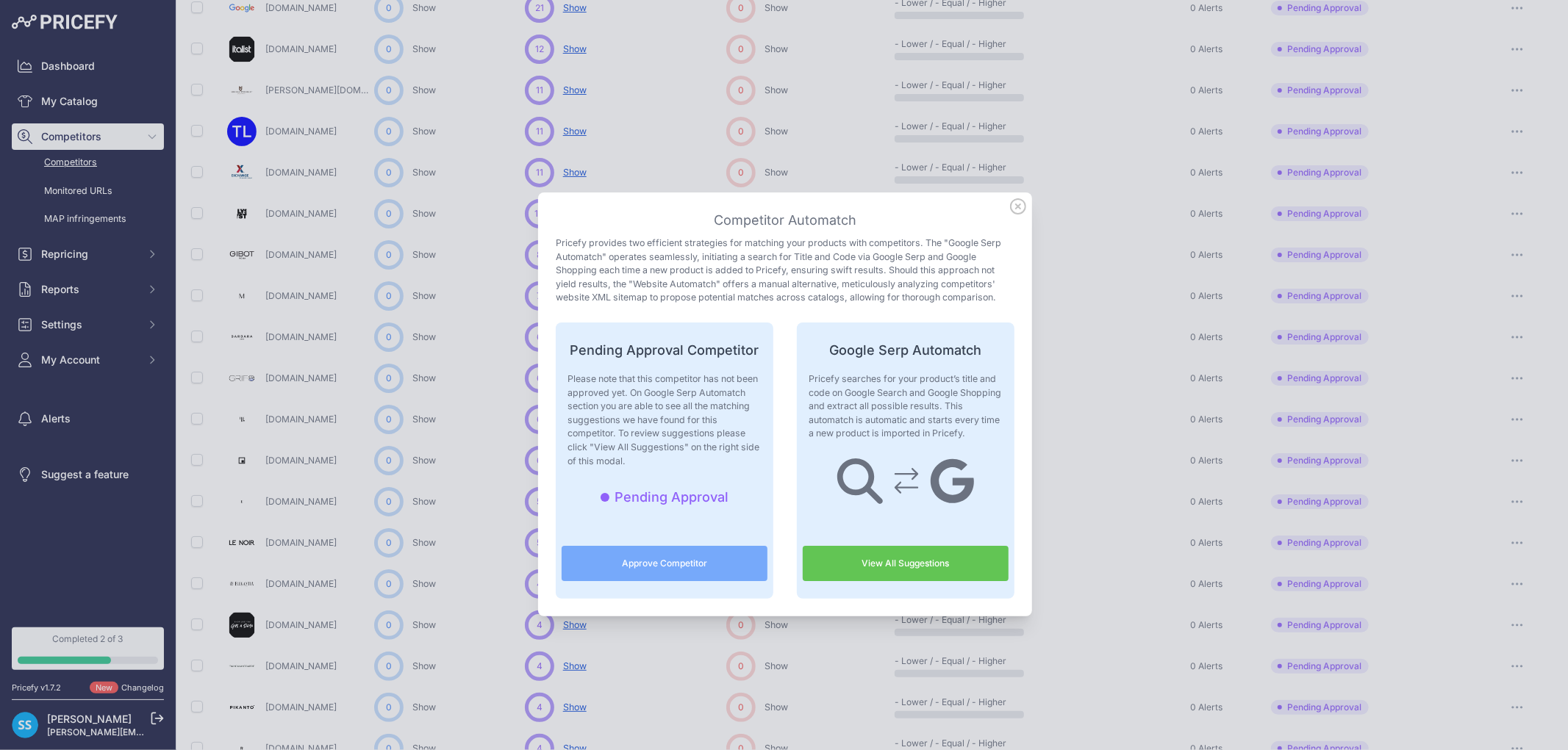
click at [902, 561] on link "View All Suggestions" at bounding box center [906, 564] width 206 height 36
click at [1012, 204] on icon at bounding box center [1018, 207] width 16 height 16
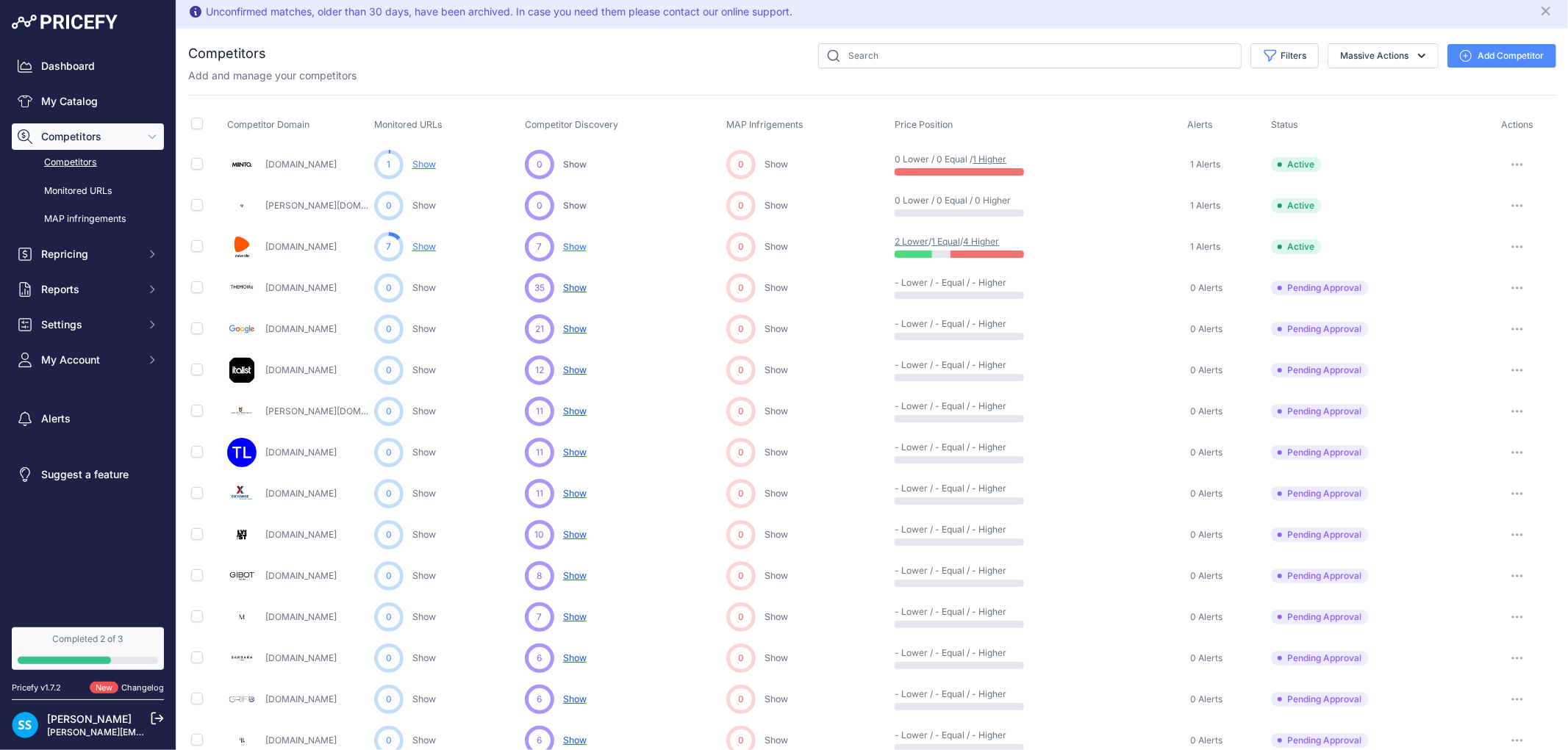
scroll to position [0, 0]
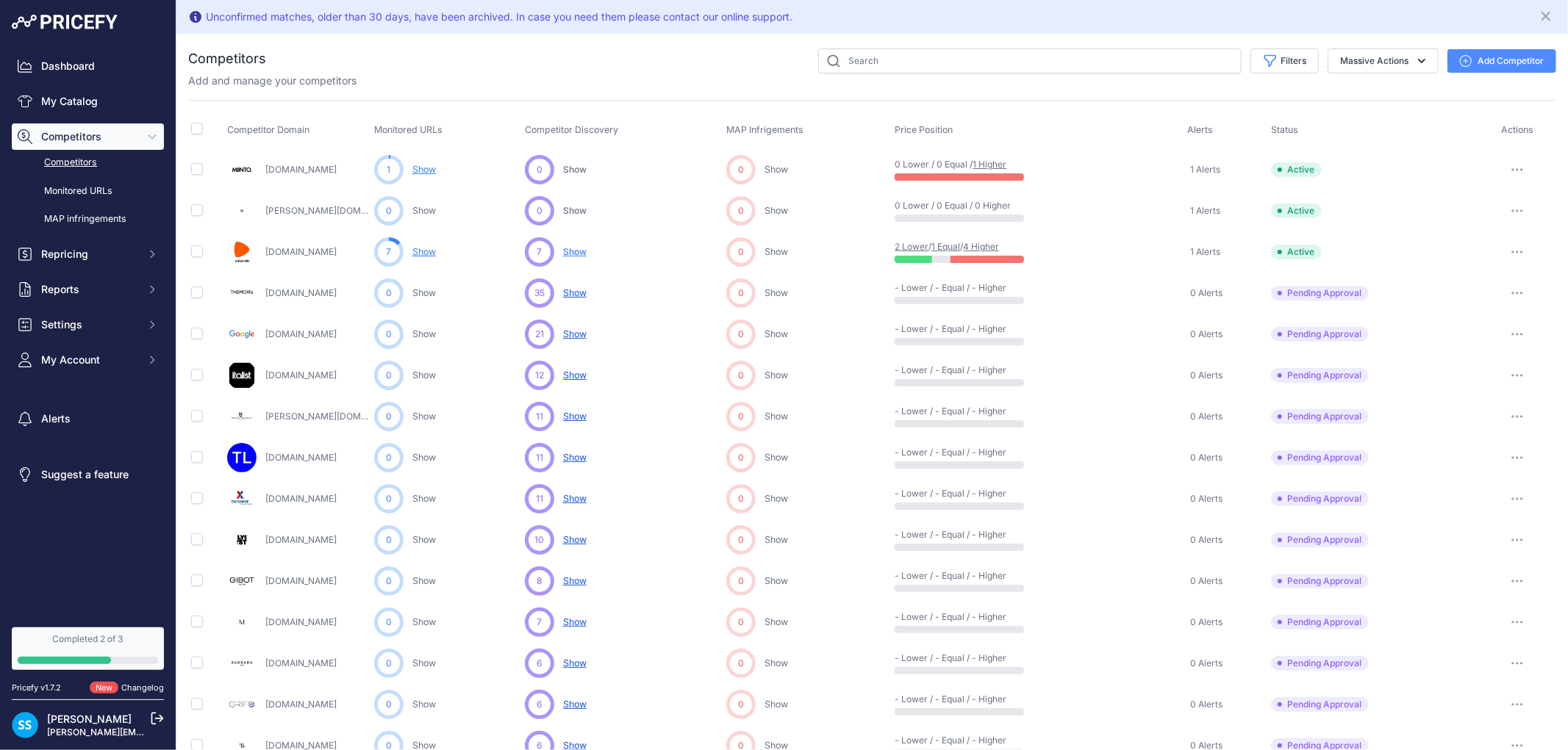
click at [288, 167] on link "[DOMAIN_NAME]" at bounding box center [301, 170] width 71 height 11
click at [1508, 177] on button "button" at bounding box center [1517, 169] width 29 height 20
click at [570, 81] on div "Add and manage your competitors" at bounding box center [872, 81] width 1368 height 15
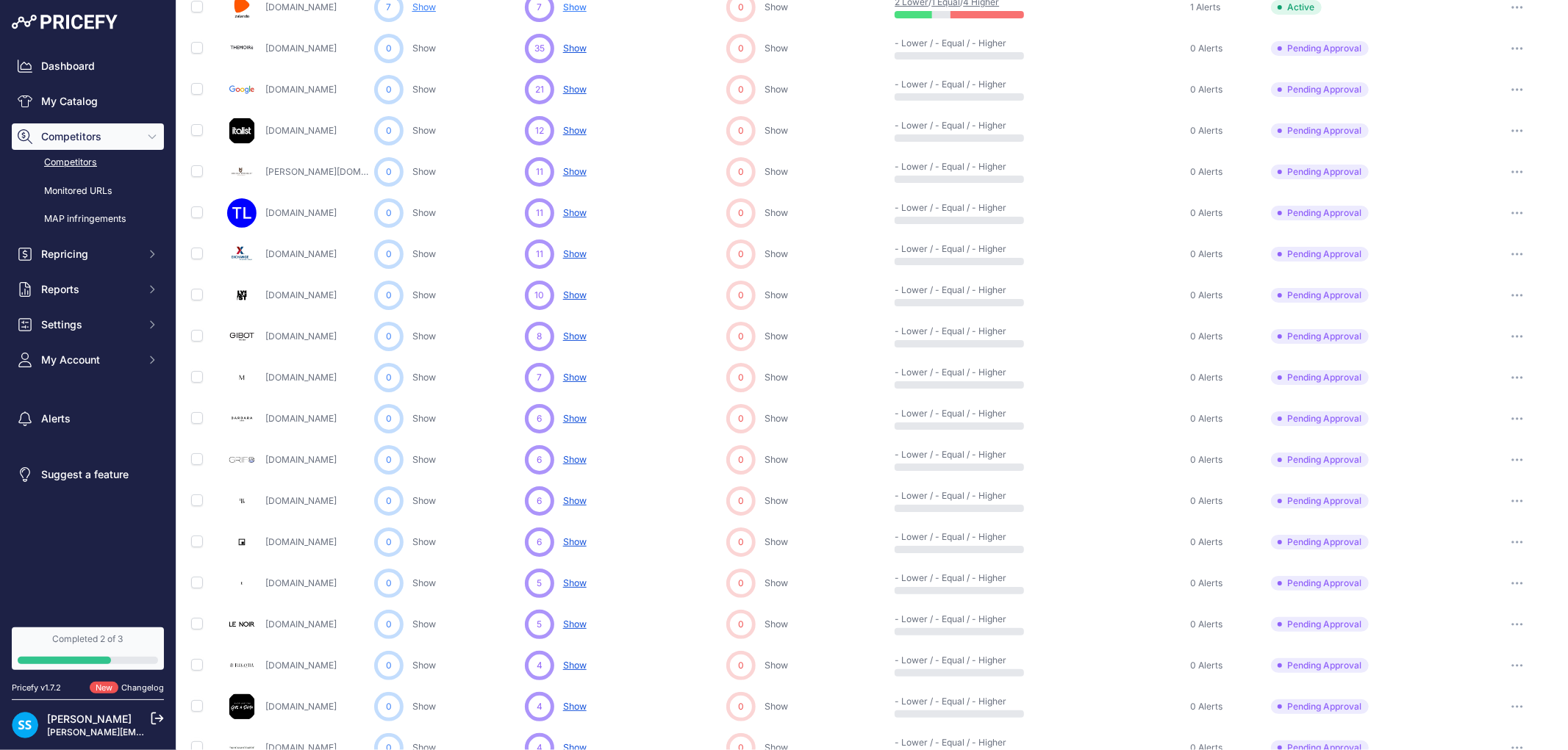
click at [119, 642] on div "Completed 2 of 3" at bounding box center [88, 639] width 141 height 12
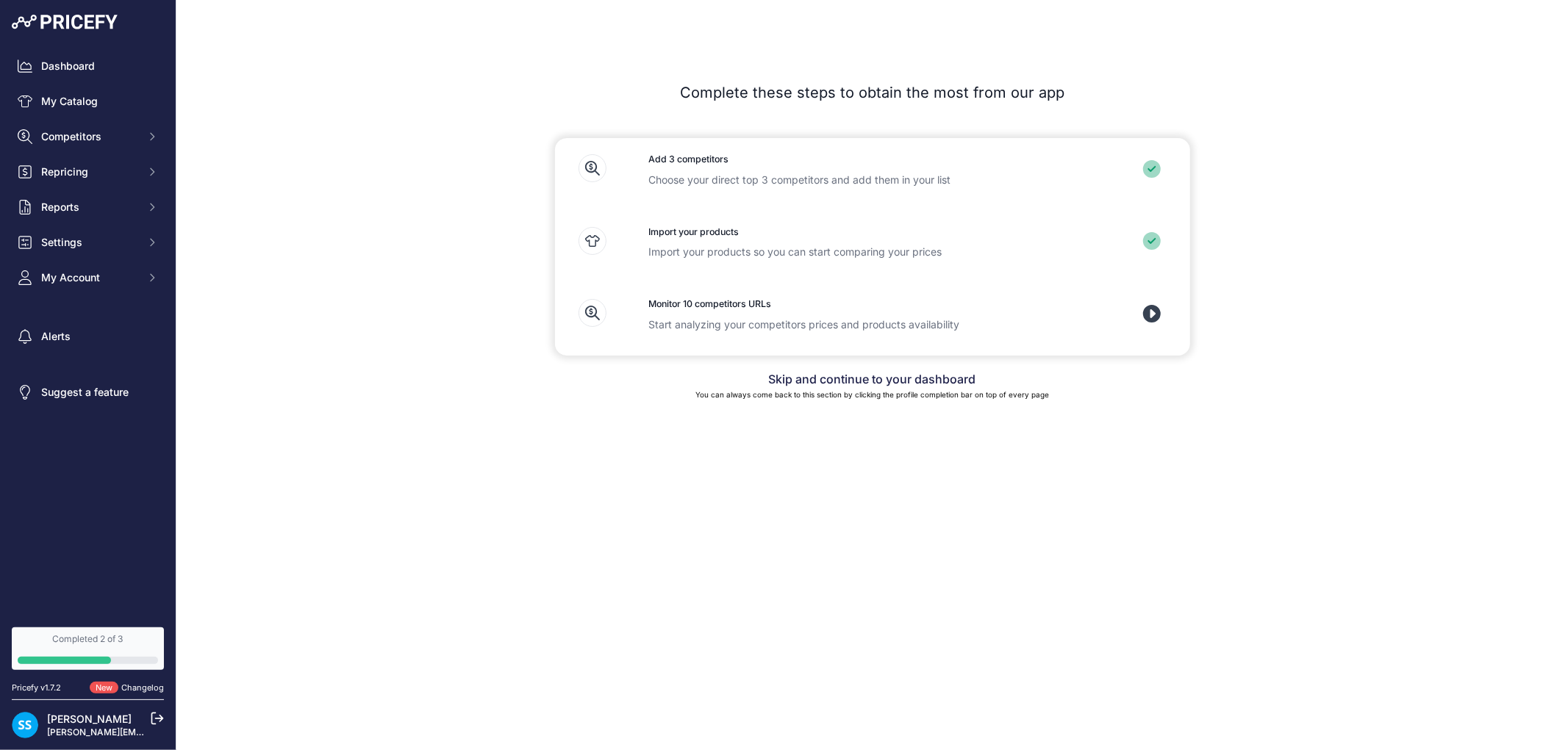
click at [1158, 318] on icon at bounding box center [1152, 314] width 19 height 19
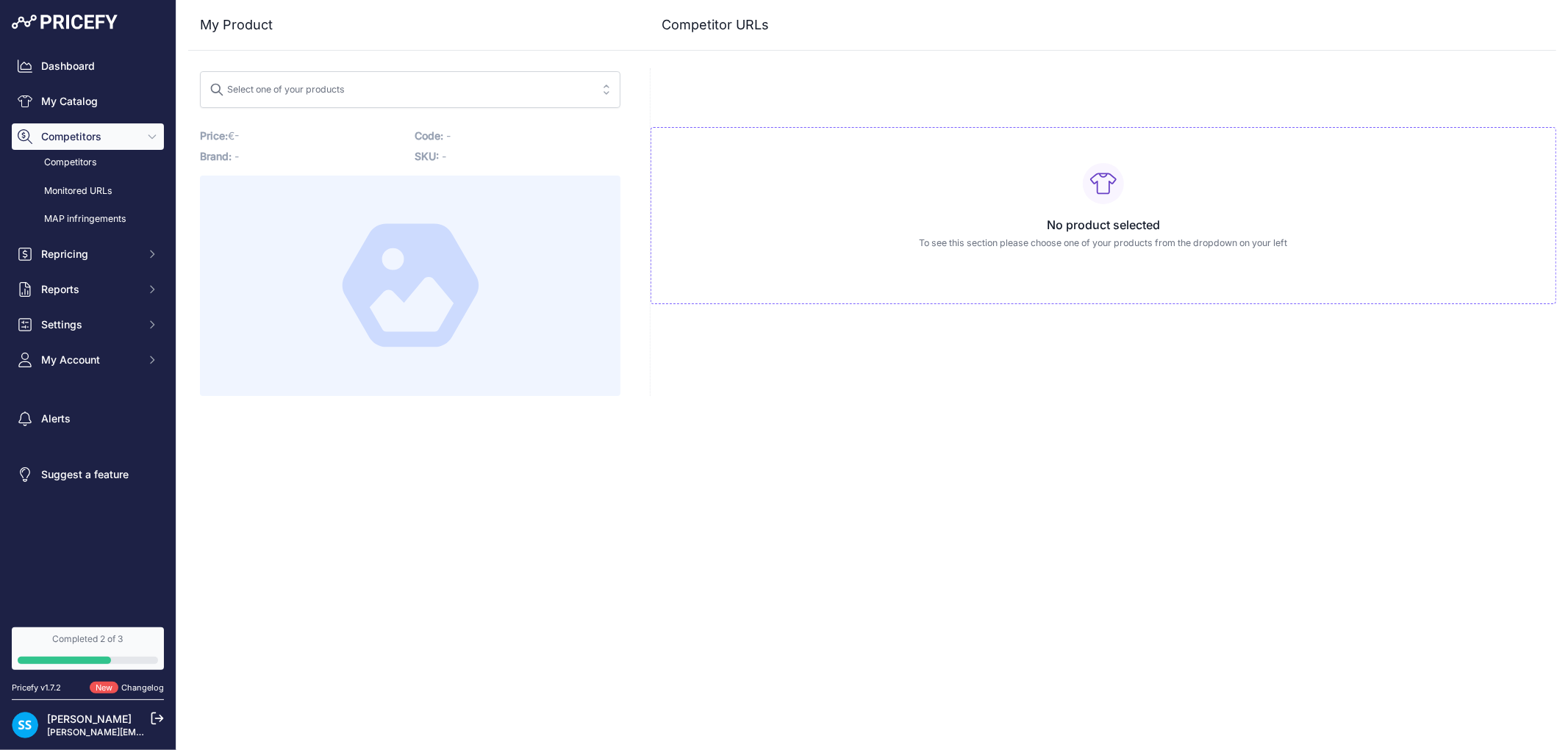
click at [419, 93] on span "Select one of your products" at bounding box center [399, 89] width 380 height 23
paste input "[URL][DOMAIN_NAME]"
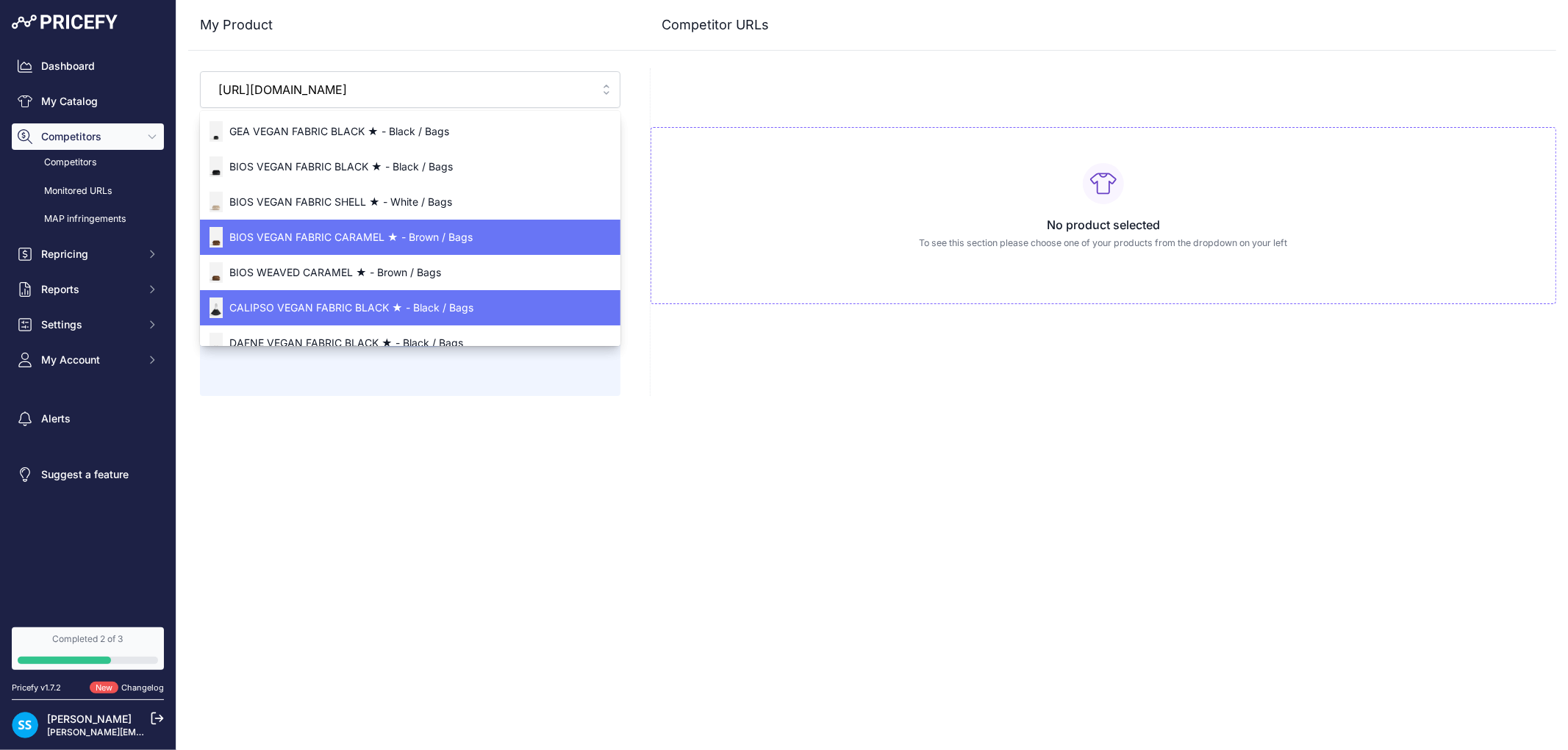
scroll to position [0, 221]
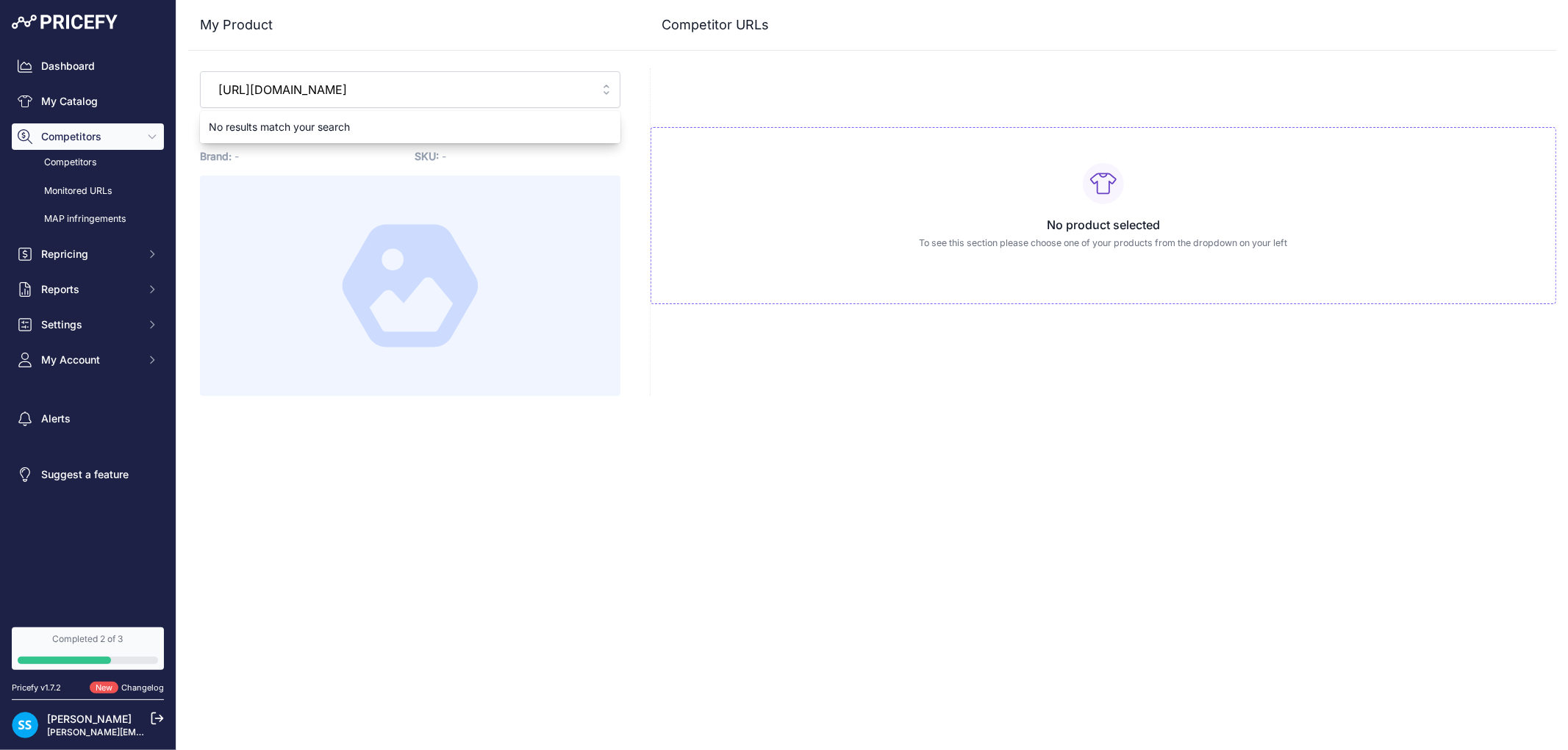
type input "[URL][DOMAIN_NAME]"
drag, startPoint x: 593, startPoint y: 91, endPoint x: 577, endPoint y: 90, distance: 16.0
click at [577, 90] on button "Select one of your products [URL][DOMAIN_NAME]" at bounding box center [410, 90] width 421 height 37
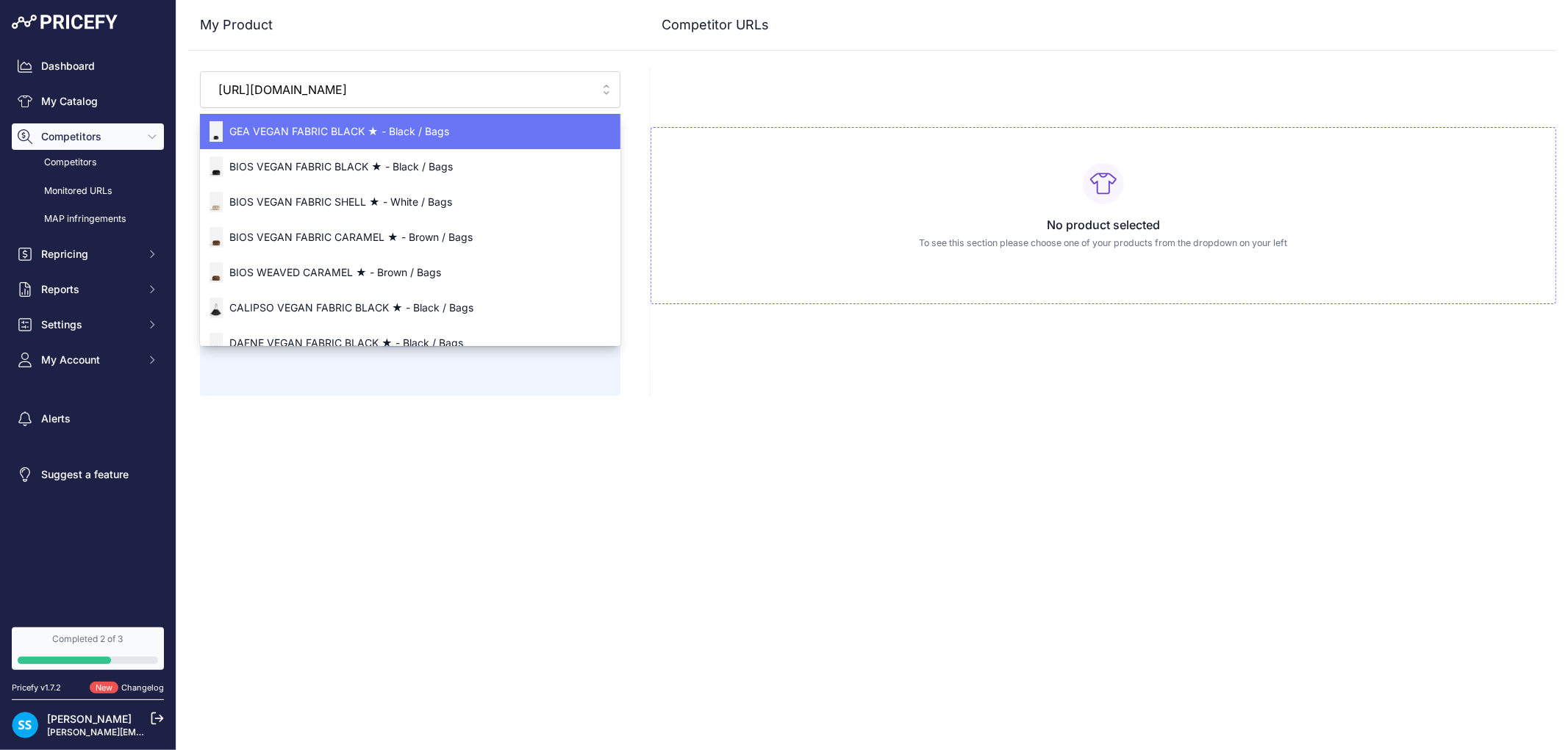
click at [575, 88] on input "[URL][DOMAIN_NAME]" at bounding box center [399, 89] width 380 height 23
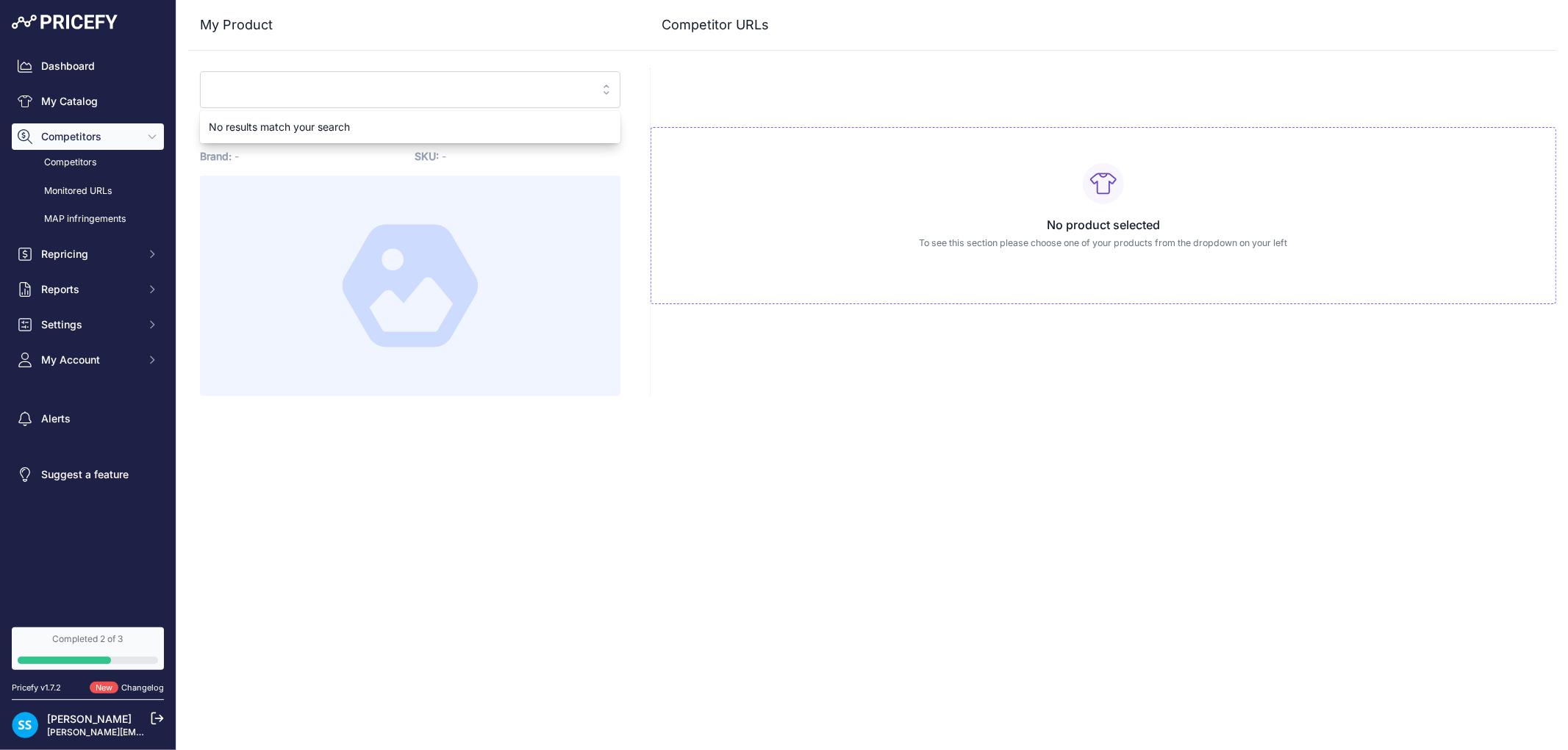
scroll to position [0, 0]
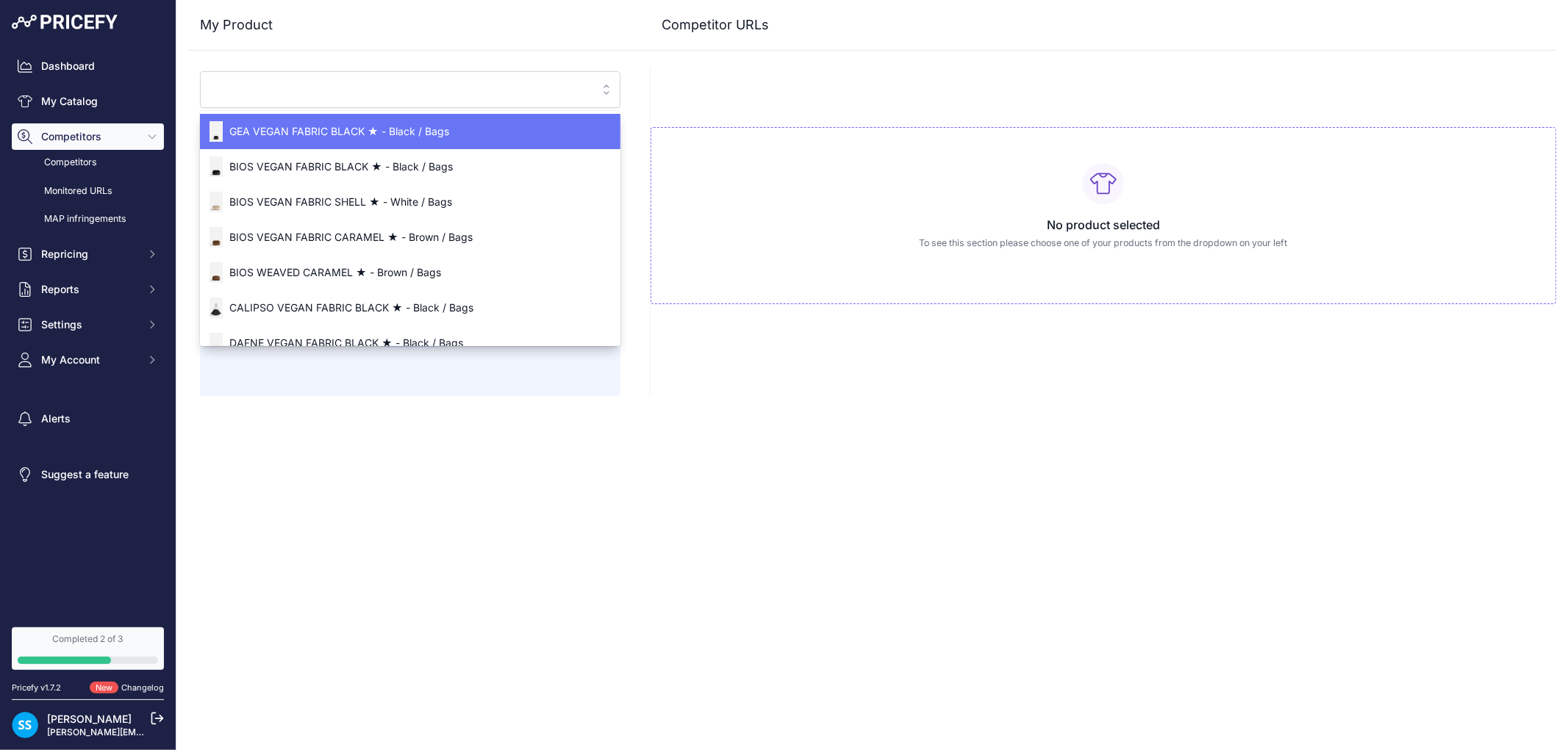
paste input "[URL][DOMAIN_NAME]"
type input "[URL][DOMAIN_NAME]"
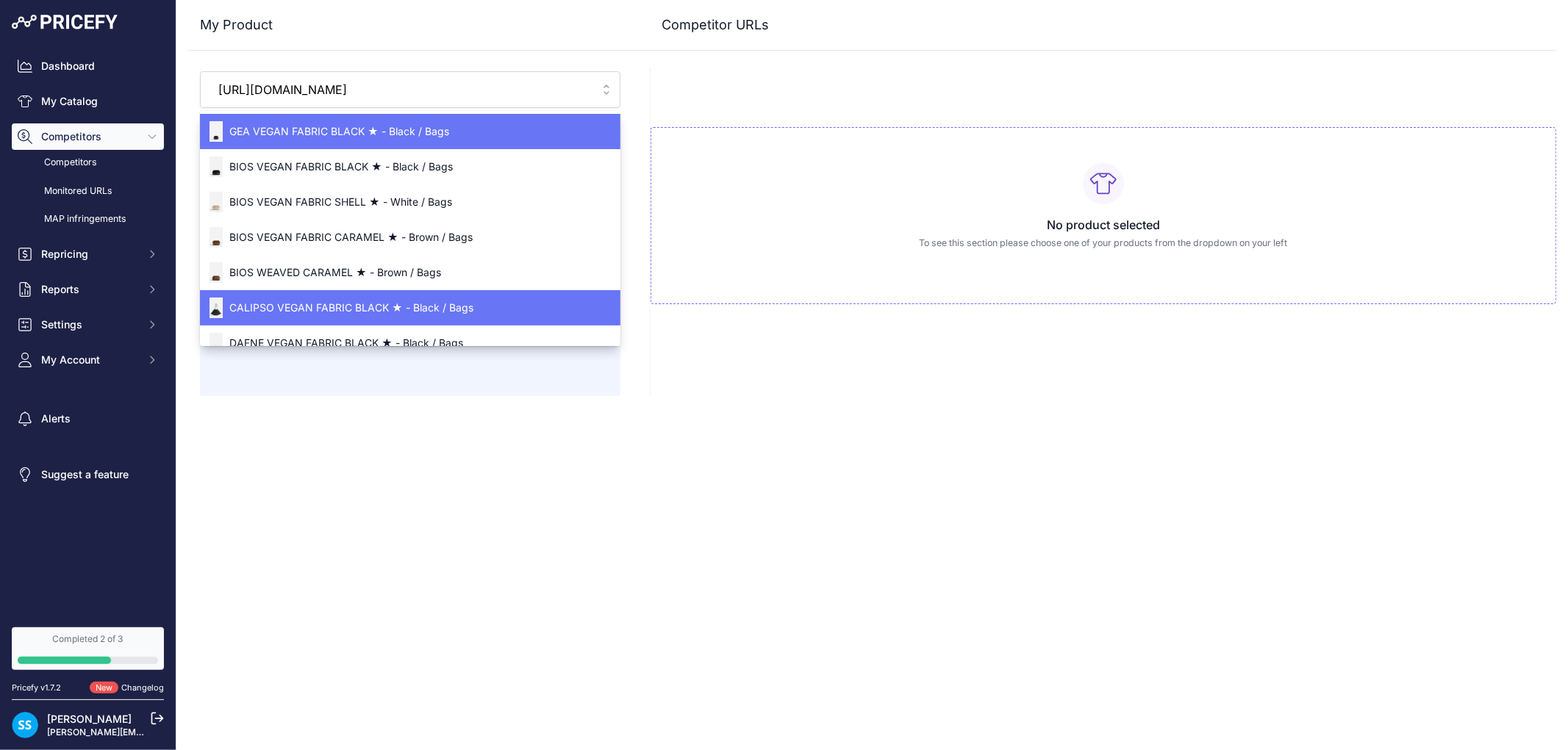
scroll to position [0, 206]
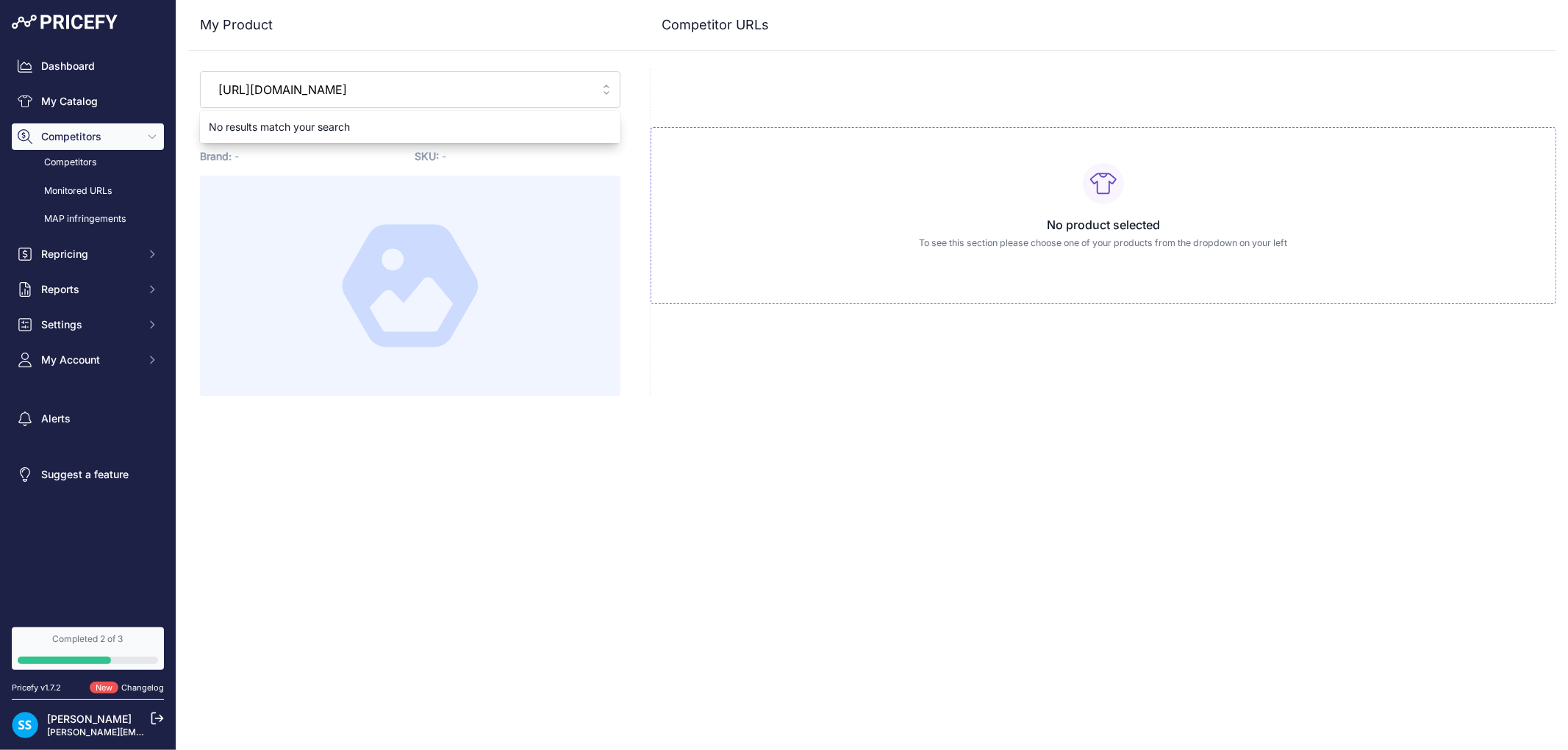
click at [577, 90] on input "[URL][DOMAIN_NAME]" at bounding box center [399, 89] width 380 height 23
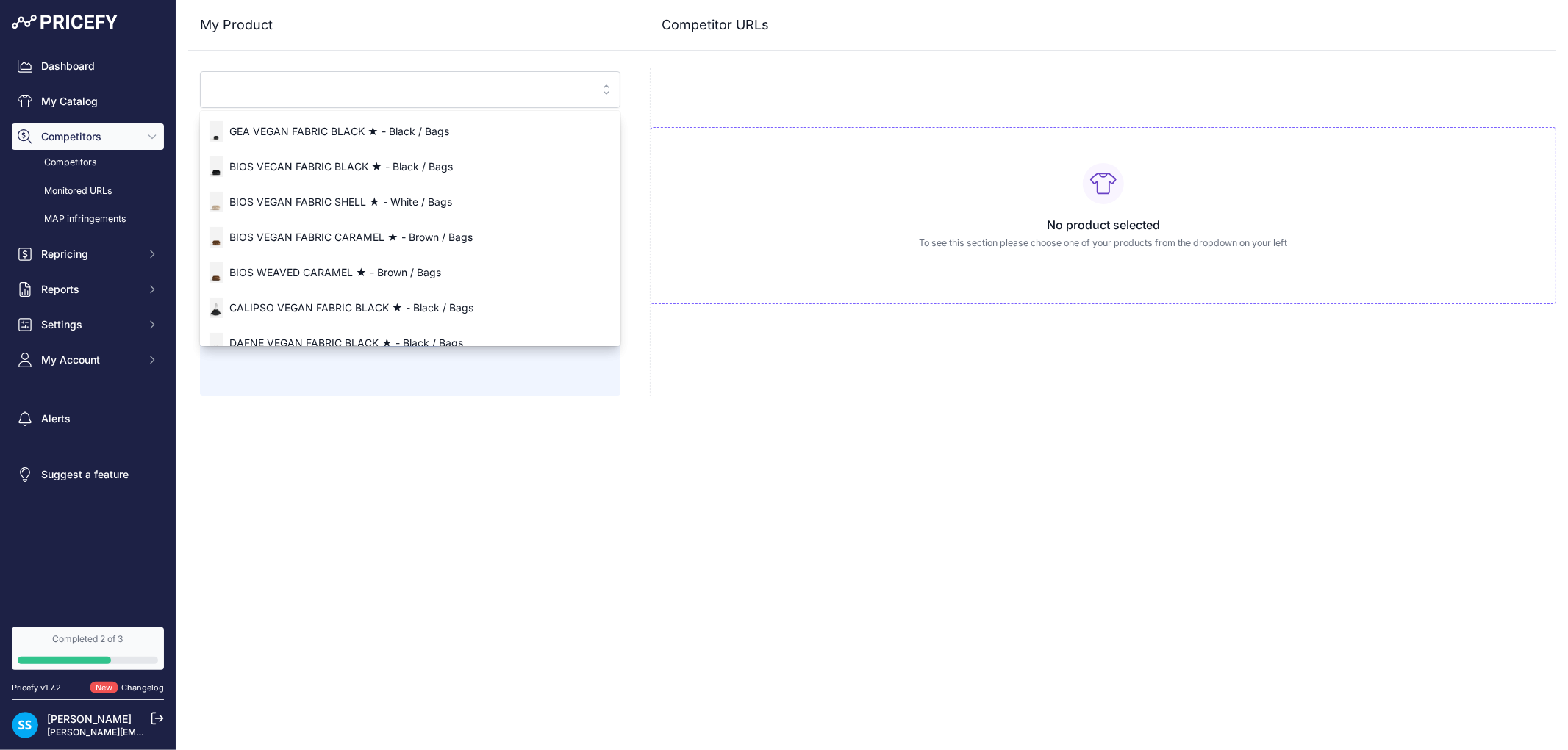
paste input "[URL][DOMAIN_NAME]"
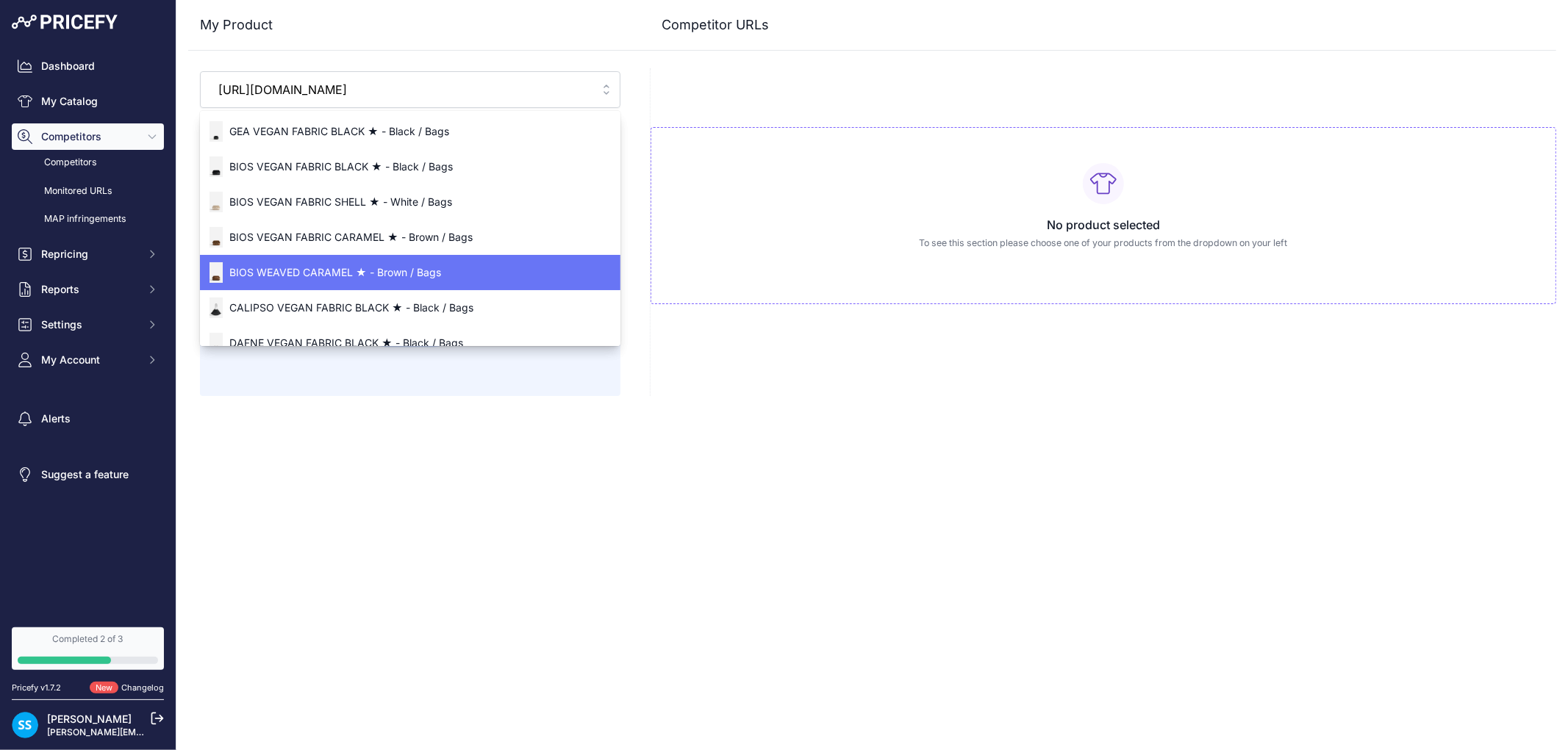
scroll to position [0, 162]
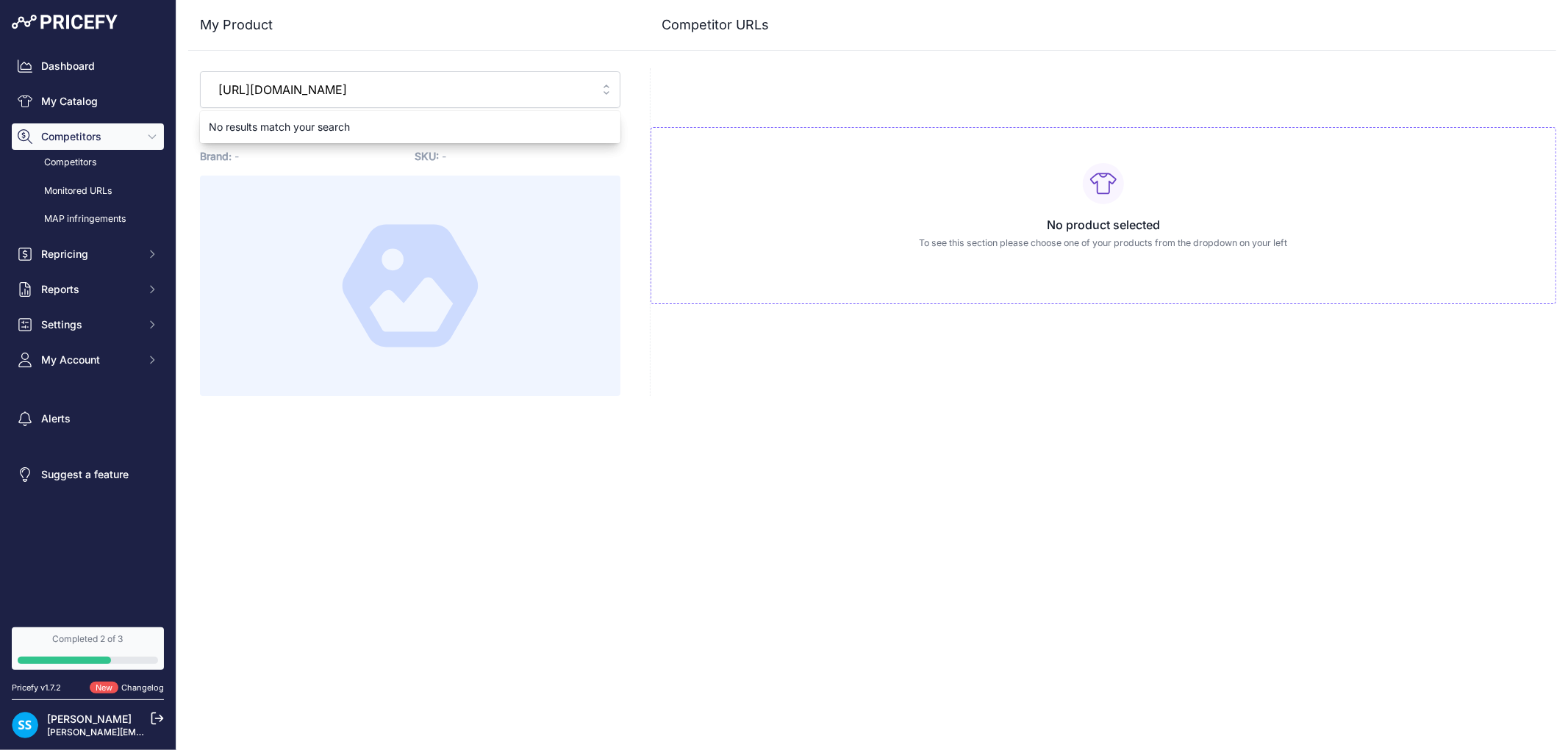
type input "[URL][DOMAIN_NAME]"
drag, startPoint x: 577, startPoint y: 92, endPoint x: 568, endPoint y: 94, distance: 9.2
click at [577, 92] on input "[URL][DOMAIN_NAME]" at bounding box center [399, 89] width 380 height 23
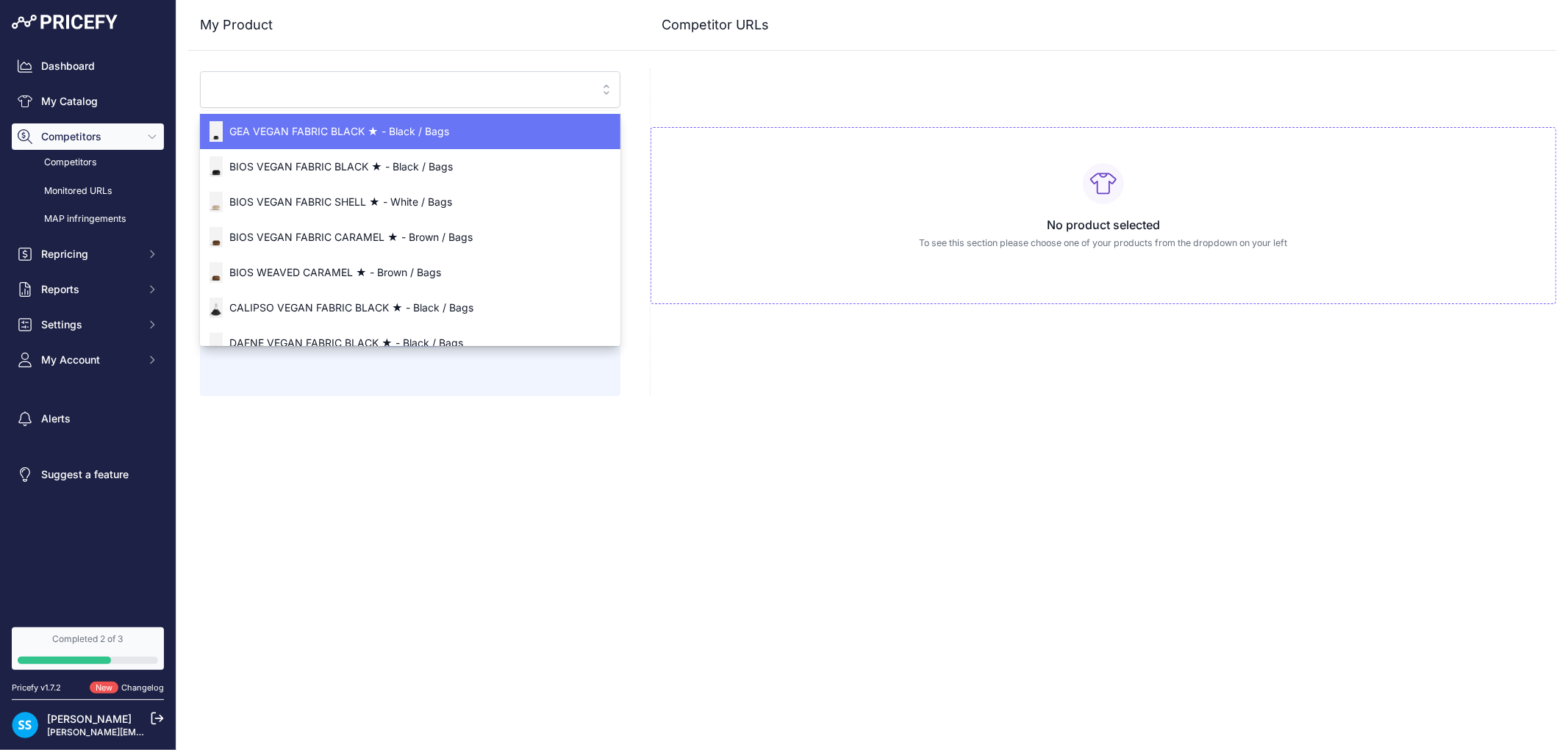
paste input "[URL][DOMAIN_NAME]"
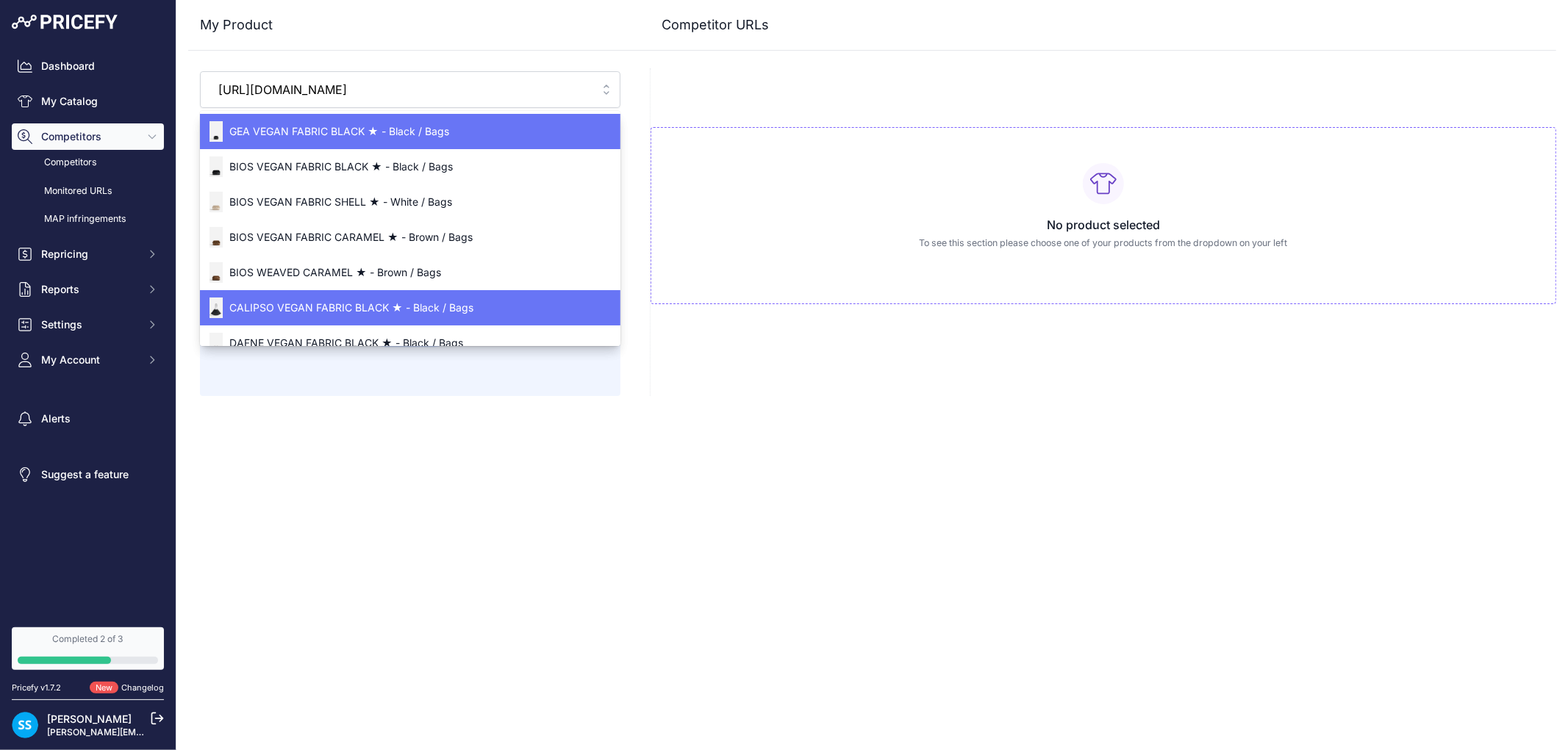
scroll to position [0, 82]
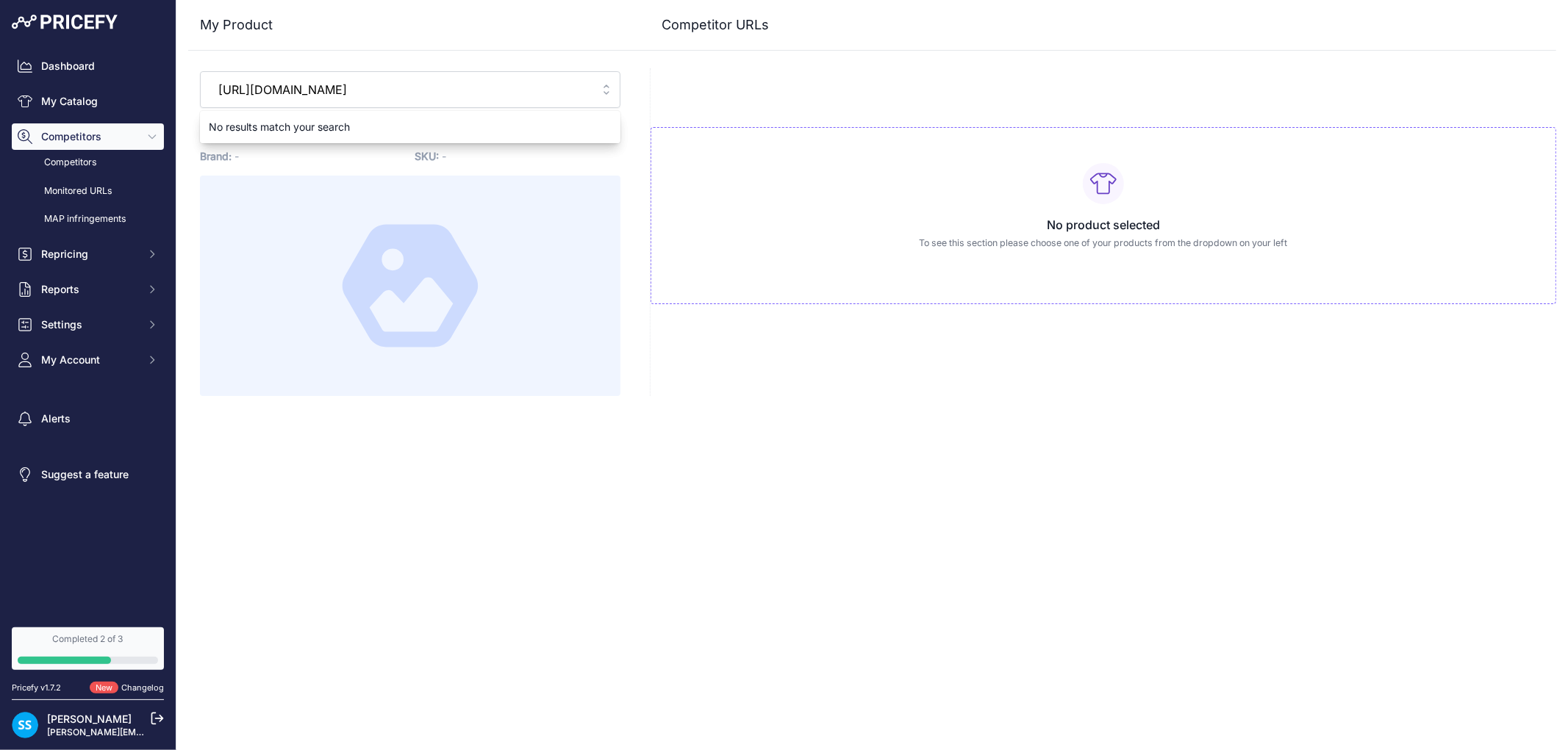
type input "[URL][DOMAIN_NAME]"
click at [571, 88] on input "[URL][DOMAIN_NAME]" at bounding box center [399, 89] width 380 height 23
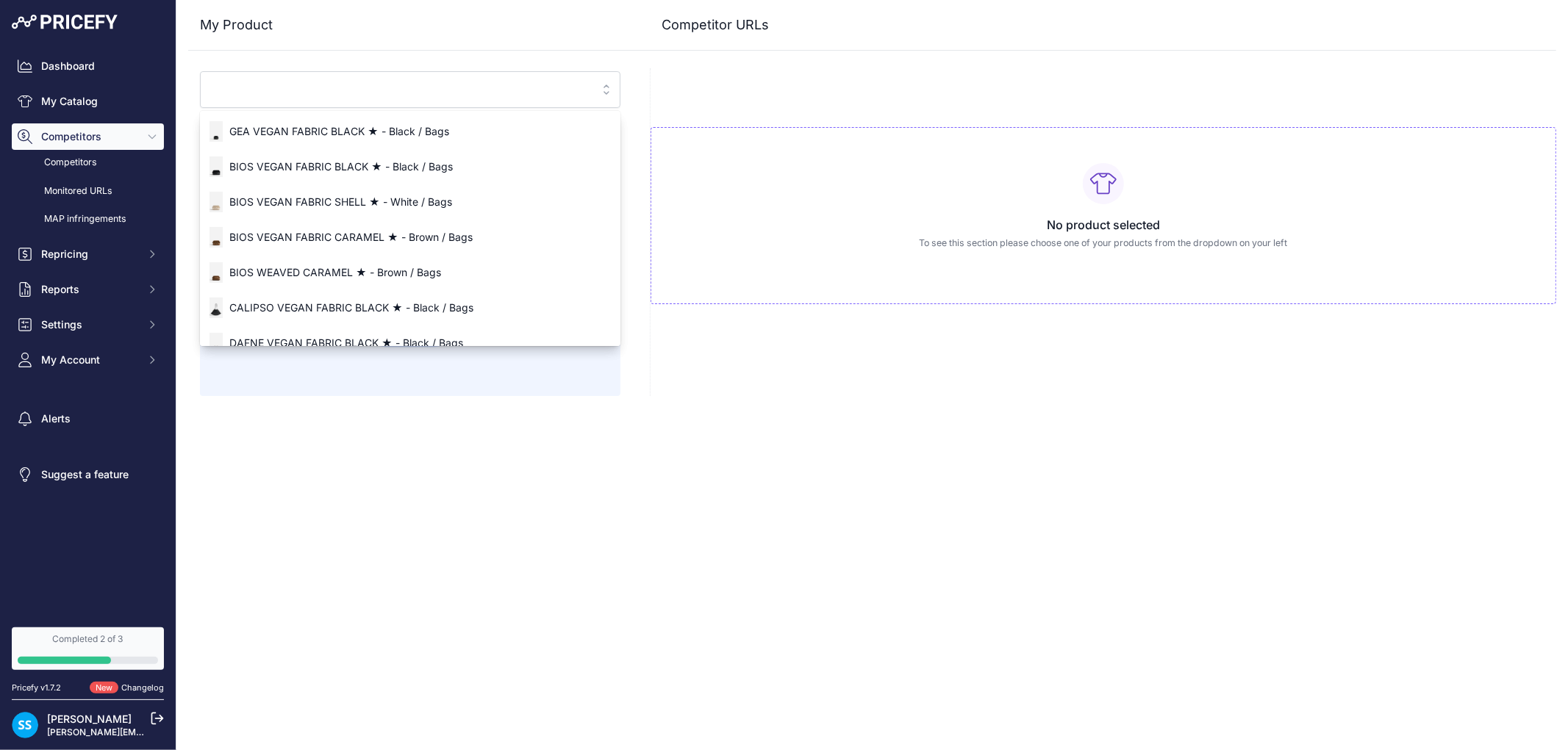
paste input "[URL][DOMAIN_NAME]"
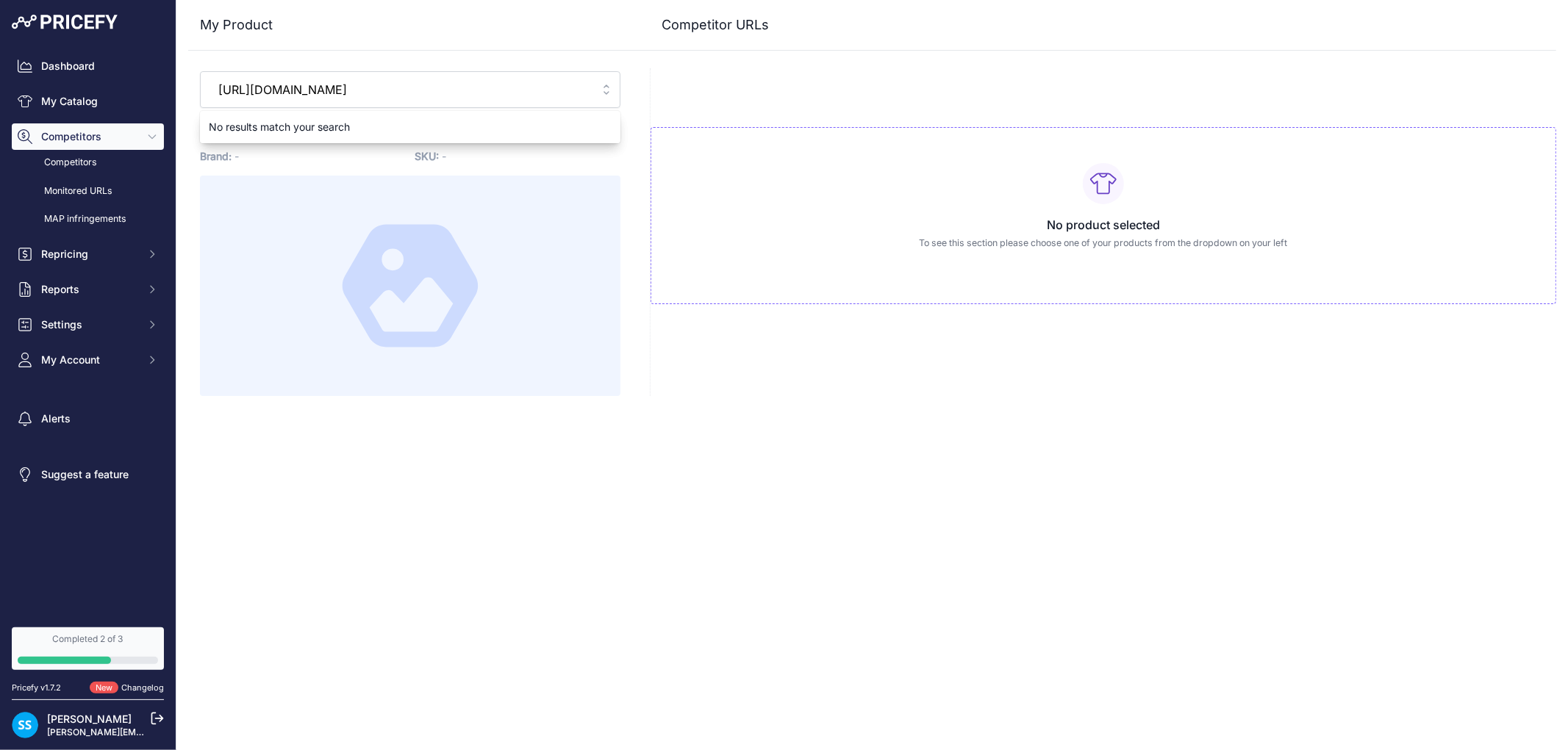
click at [576, 108] on div "Select one of your products [URL][DOMAIN_NAME] No results match your search -" at bounding box center [410, 233] width 444 height 328
drag, startPoint x: 399, startPoint y: 86, endPoint x: 335, endPoint y: 89, distance: 64.1
click at [335, 89] on div "Select one of your products" at bounding box center [276, 87] width 135 height 19
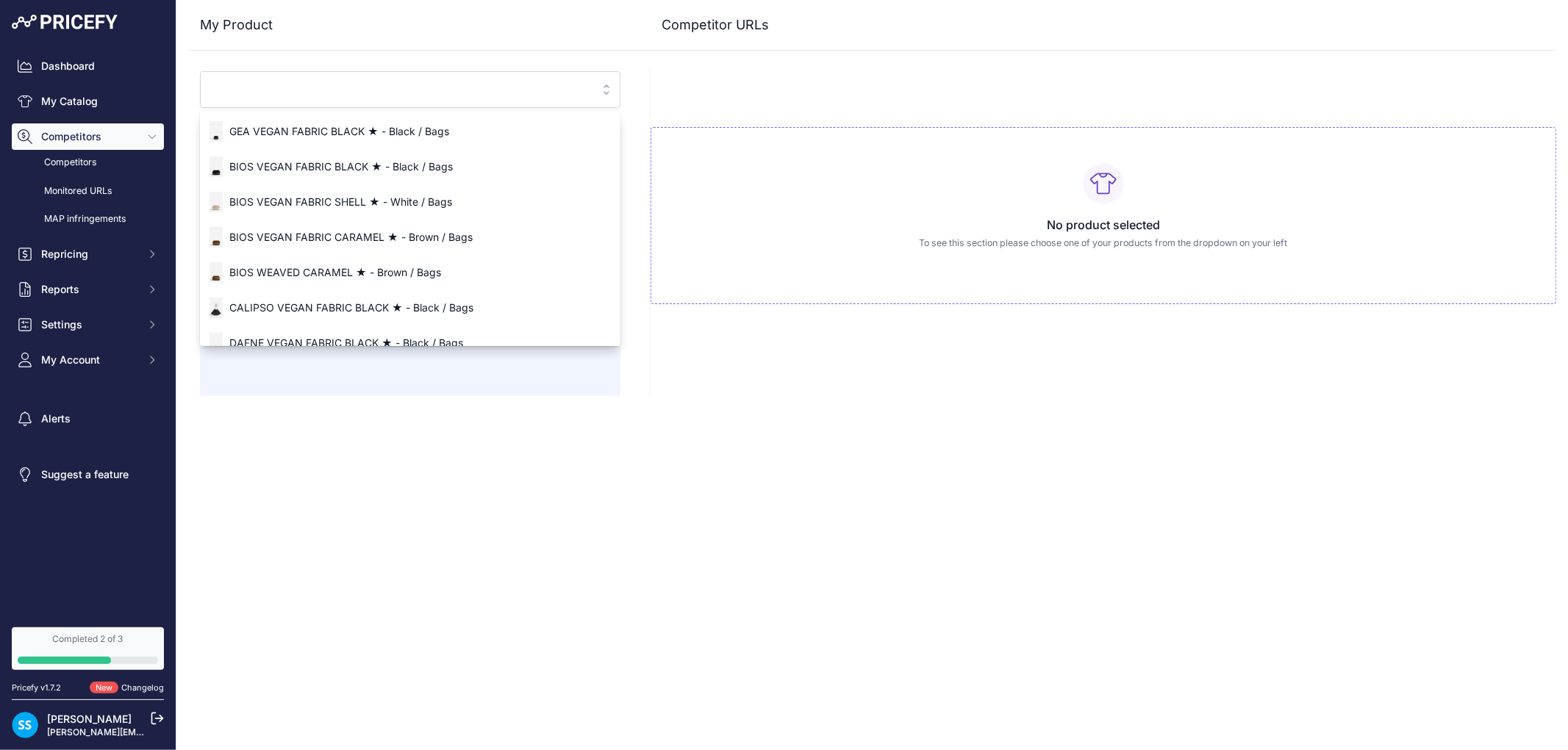
paste input "[URL][DOMAIN_NAME]"
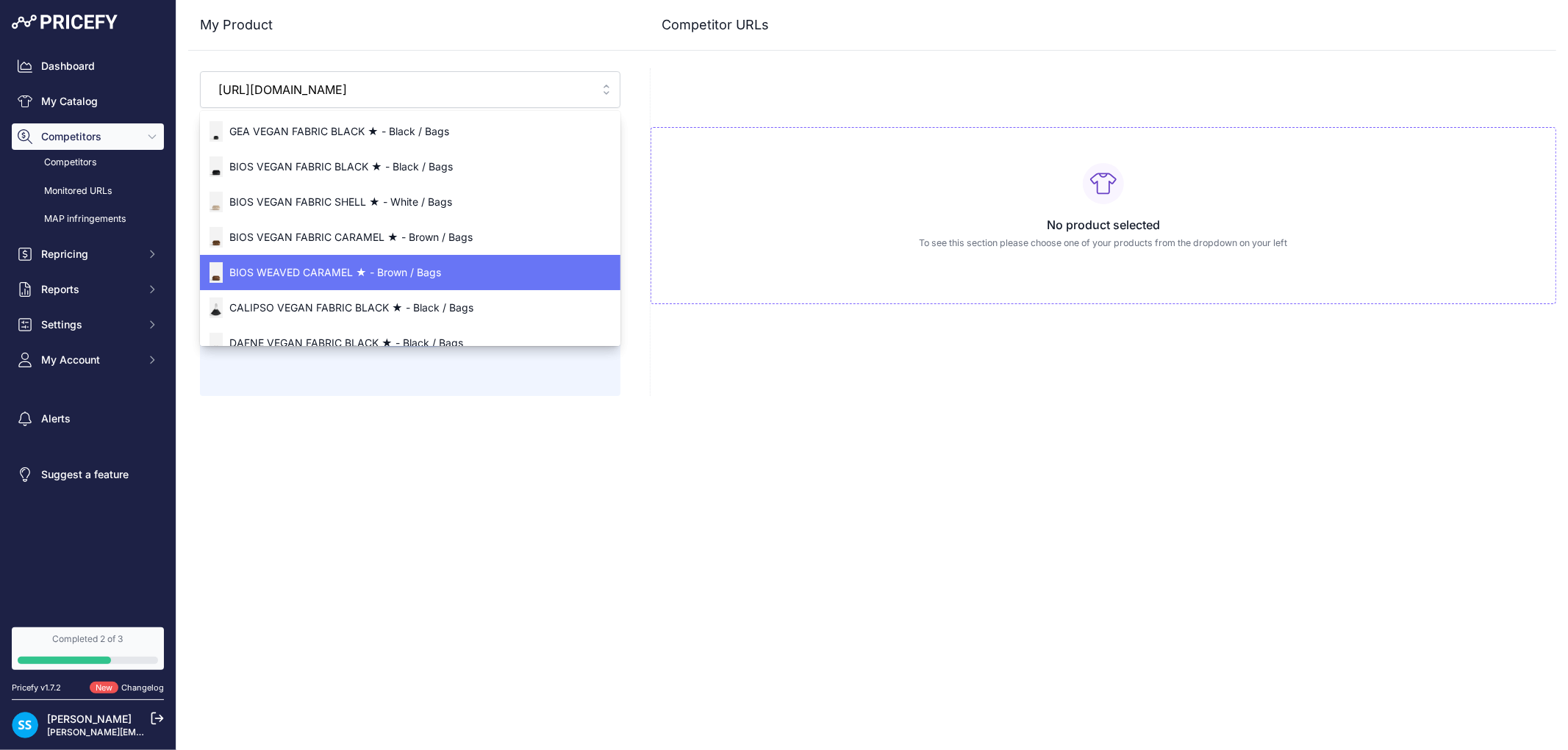
scroll to position [0, 238]
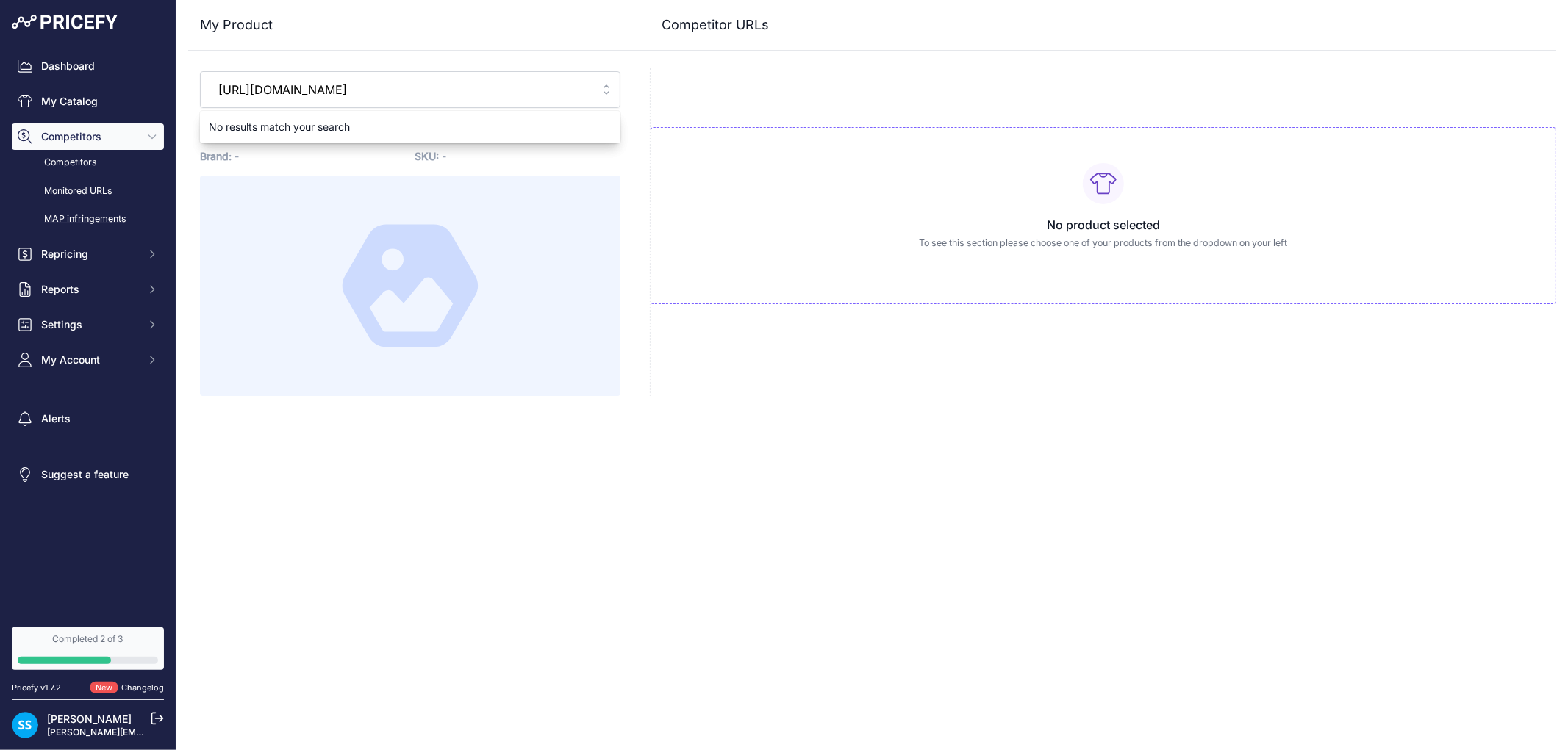
type input "[URL][DOMAIN_NAME]"
click at [577, 91] on input "[URL][DOMAIN_NAME]" at bounding box center [399, 89] width 380 height 23
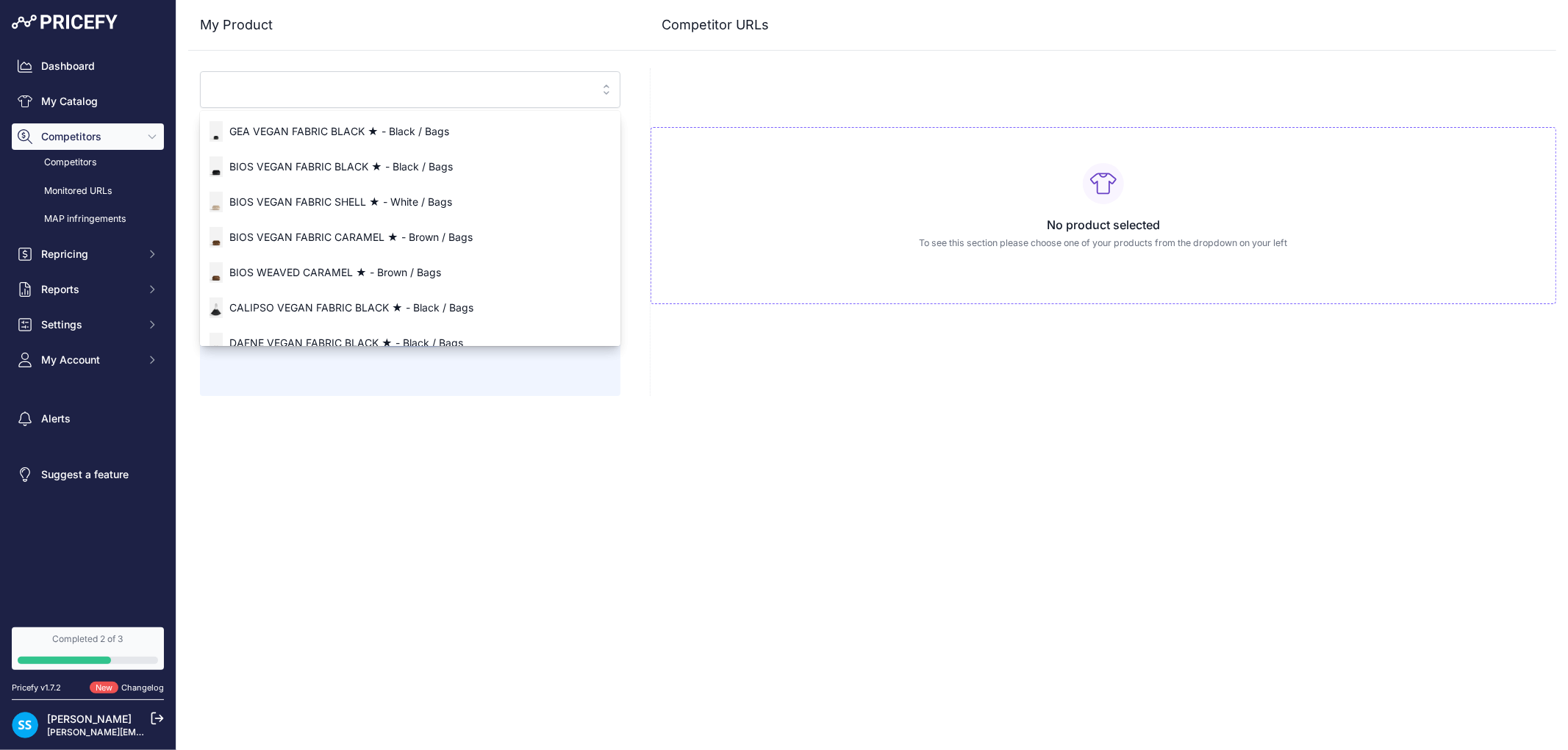
paste input "[URL][DOMAIN_NAME][PERSON_NAME]"
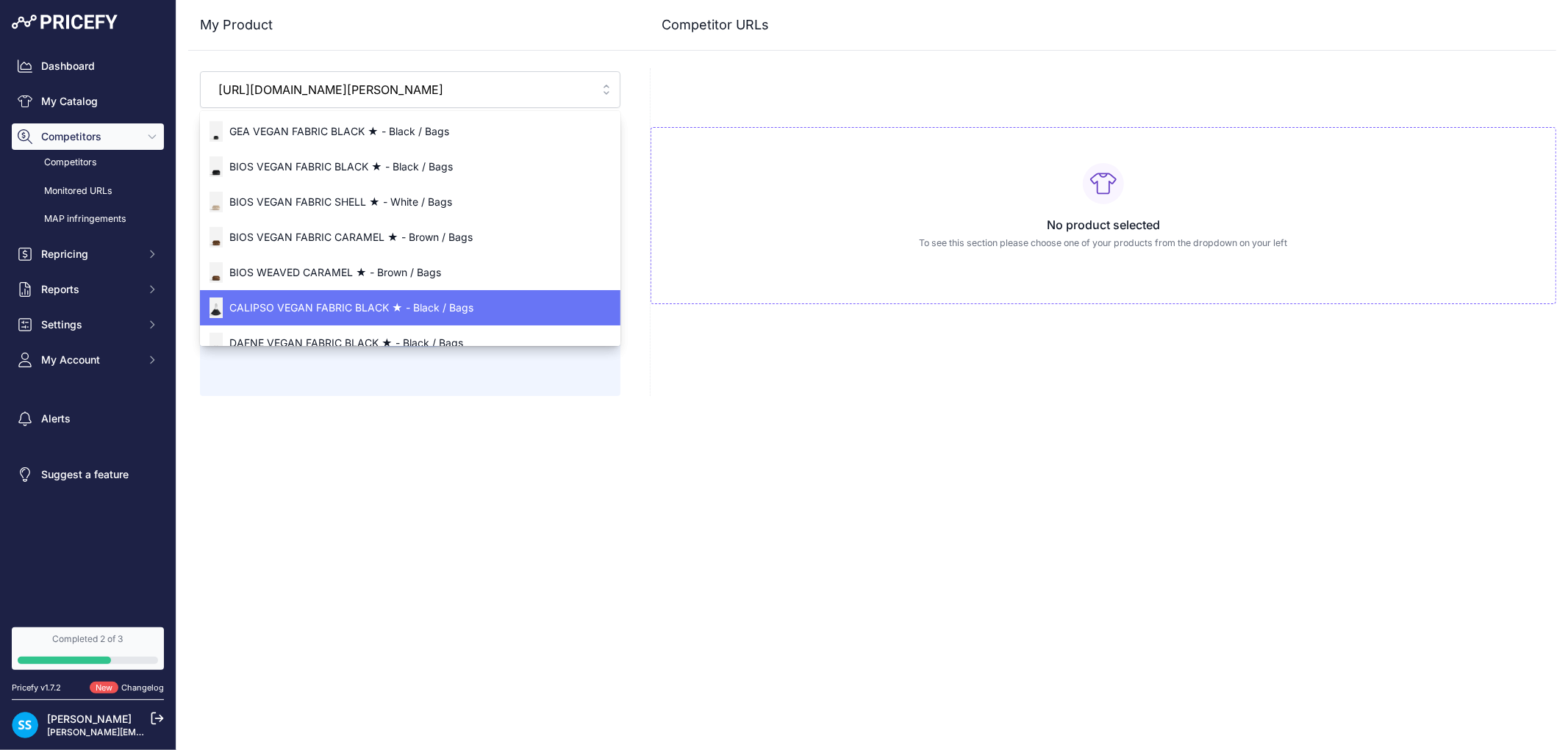
scroll to position [0, 211]
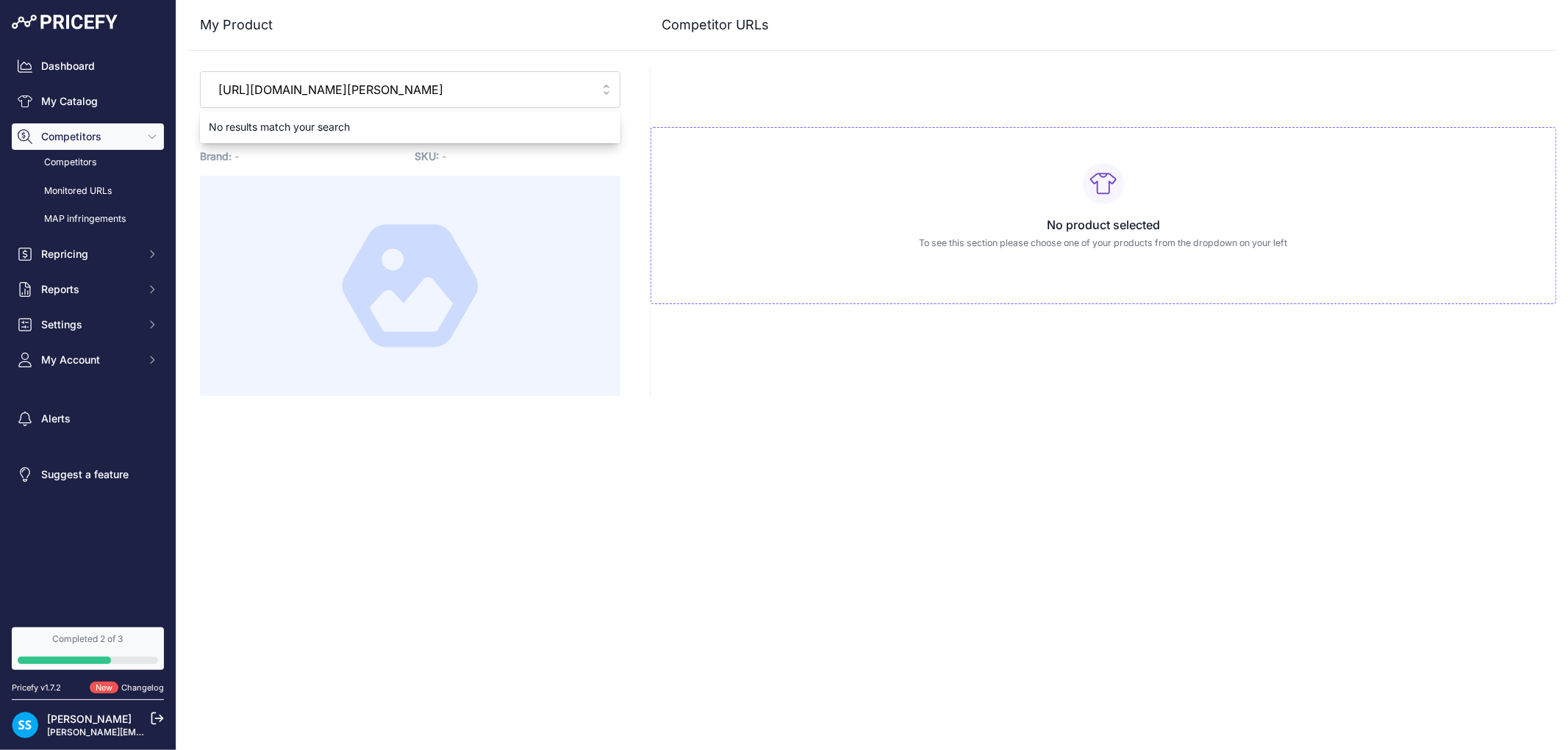
type input "[URL][DOMAIN_NAME][PERSON_NAME]"
click at [575, 89] on input "[URL][DOMAIN_NAME][PERSON_NAME]" at bounding box center [399, 89] width 380 height 23
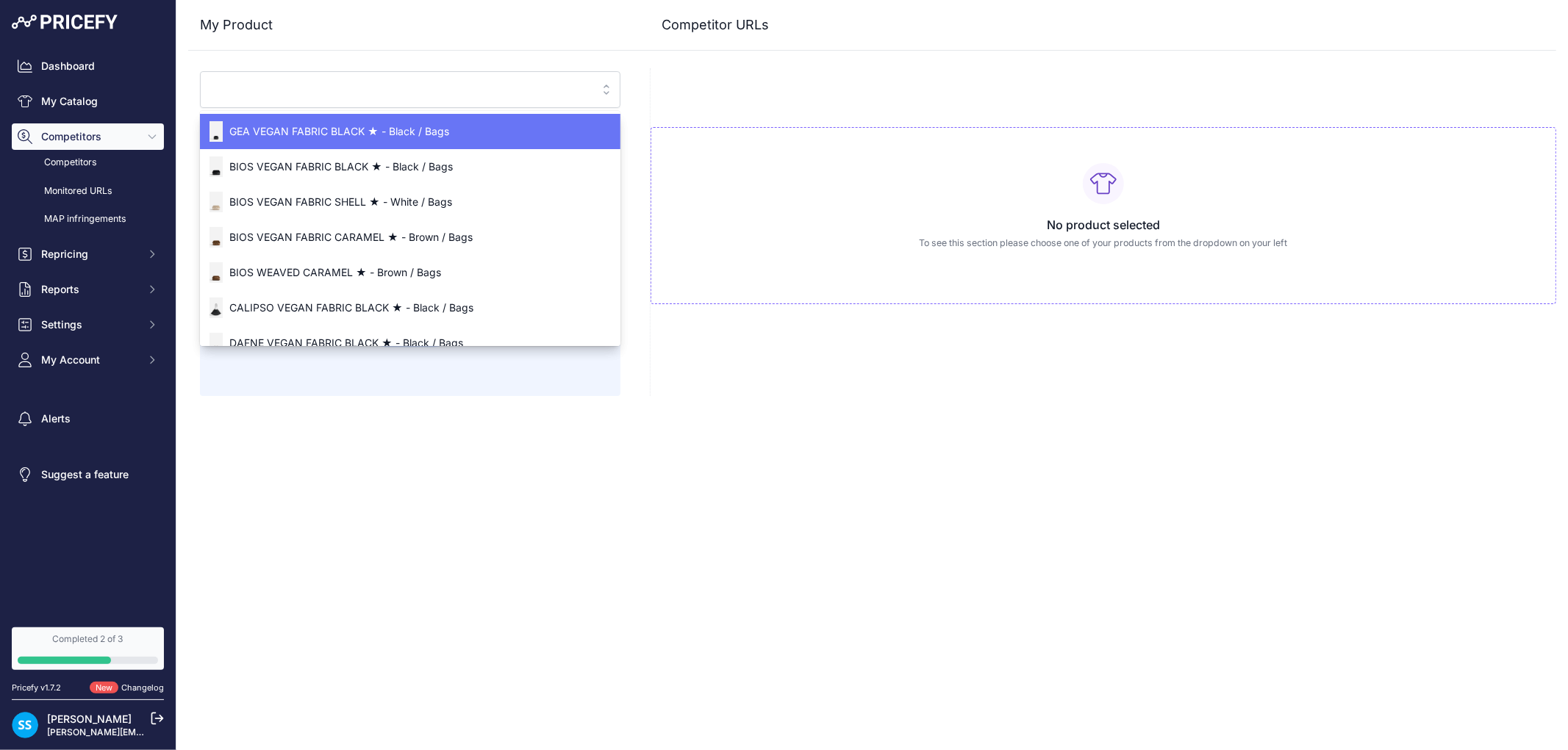
paste input "[URL][DOMAIN_NAME]"
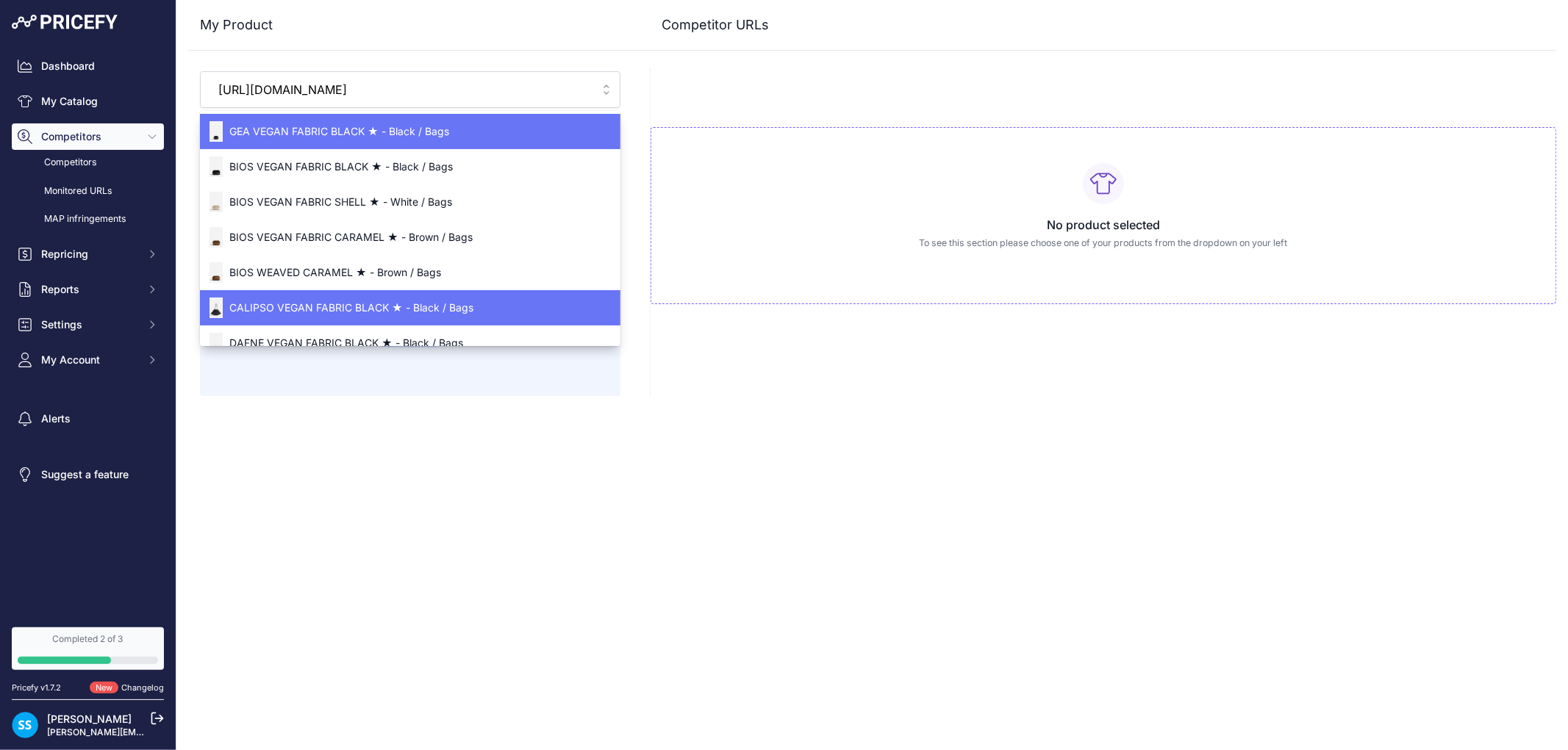
scroll to position [0, 111]
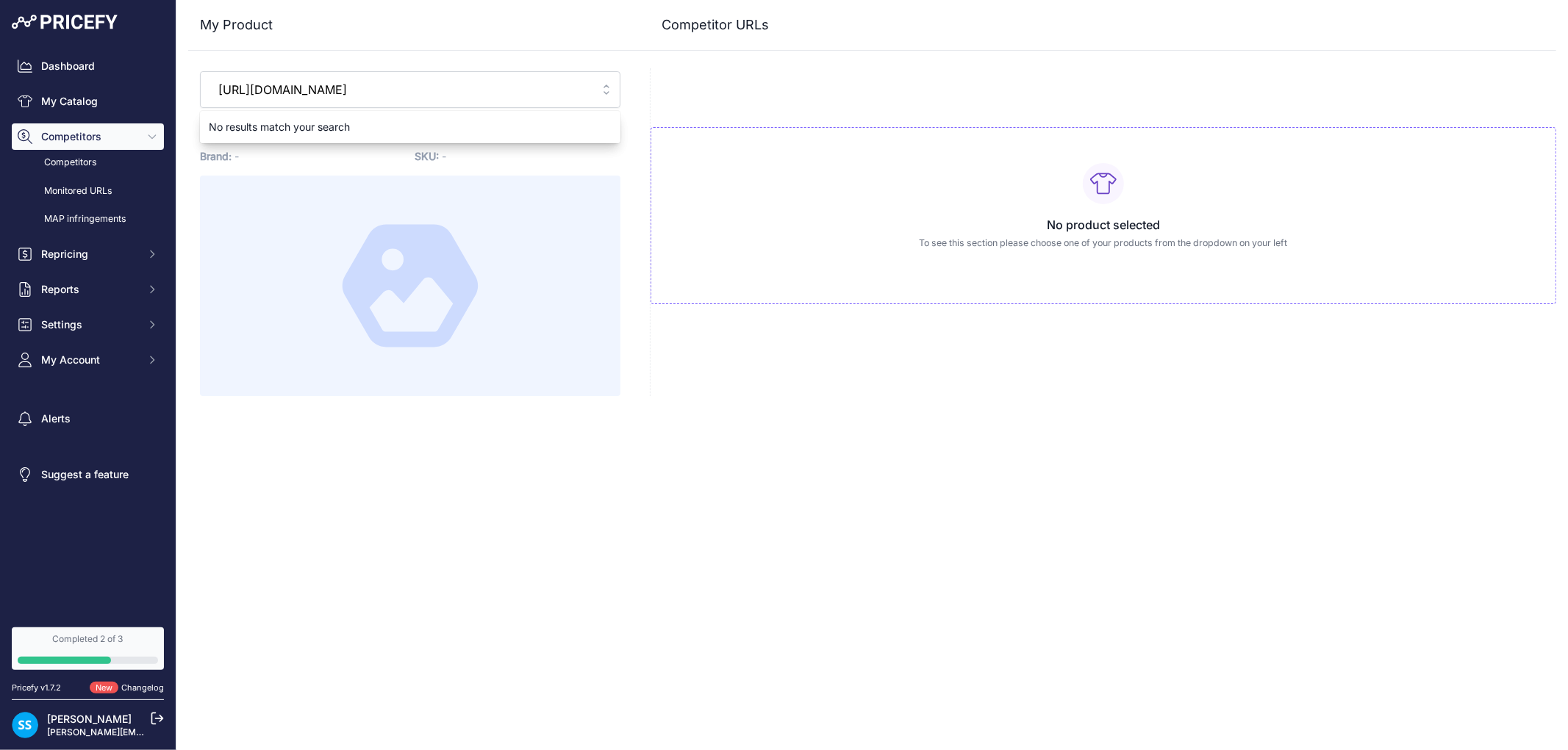
type input "[URL][DOMAIN_NAME]"
